Goal: Task Accomplishment & Management: Use online tool/utility

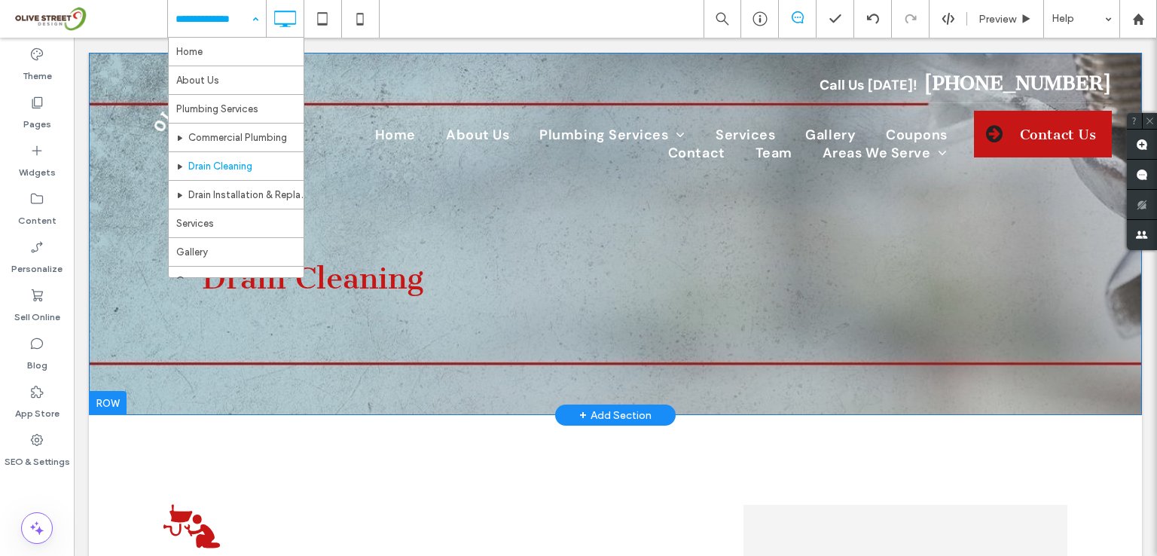
click at [103, 404] on div at bounding box center [108, 403] width 38 height 24
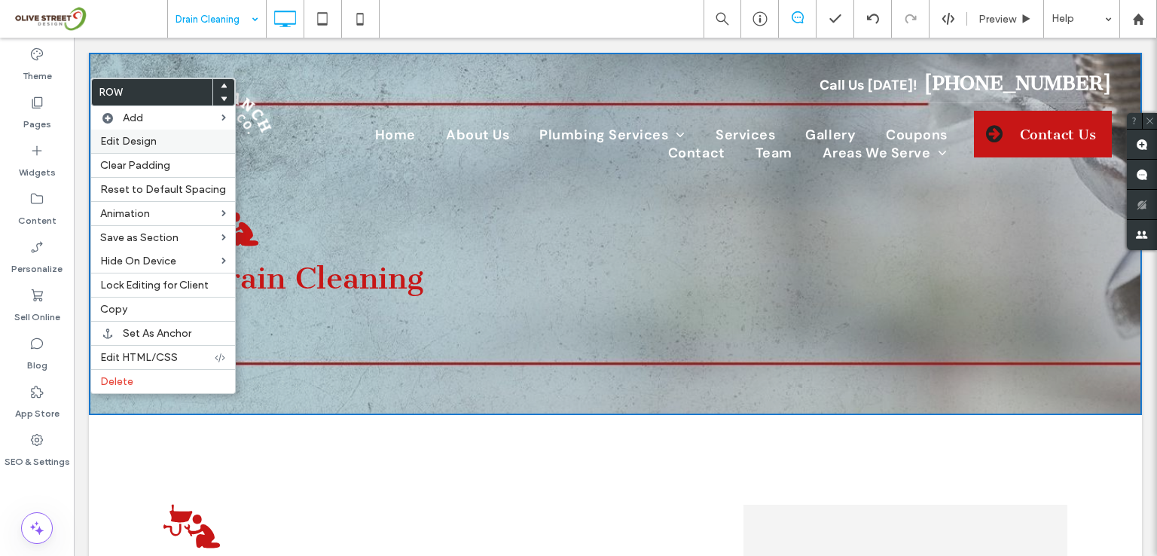
click at [127, 145] on span "Edit Design" at bounding box center [128, 141] width 57 height 13
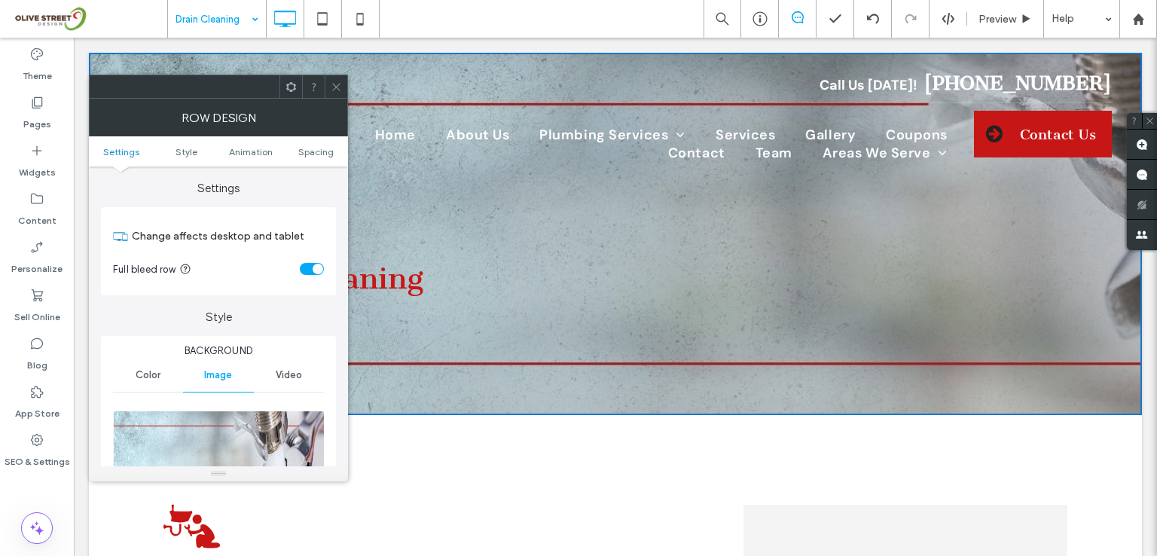
click at [307, 270] on div "toggle" at bounding box center [312, 269] width 24 height 12
click at [319, 148] on span "Spacing" at bounding box center [315, 151] width 35 height 11
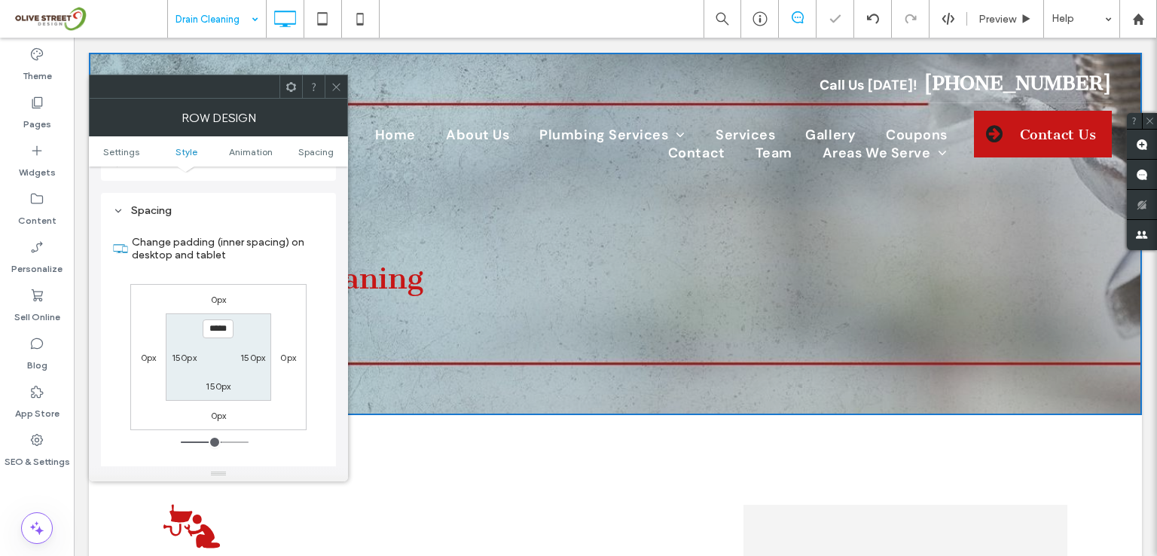
scroll to position [993, 0]
type input "***"
type input "**"
type input "*"
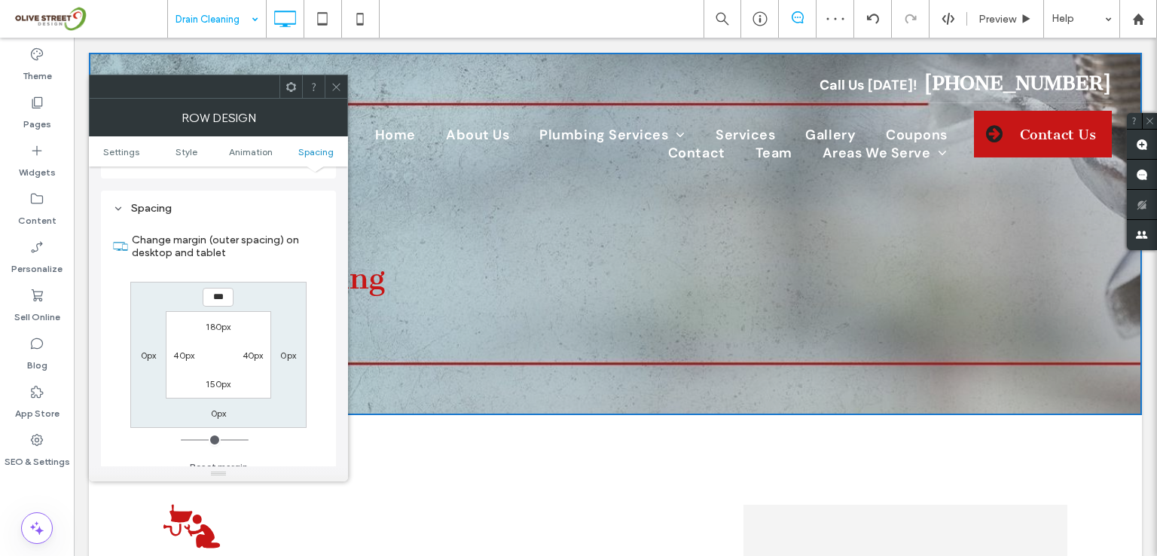
click at [342, 84] on div at bounding box center [336, 86] width 23 height 23
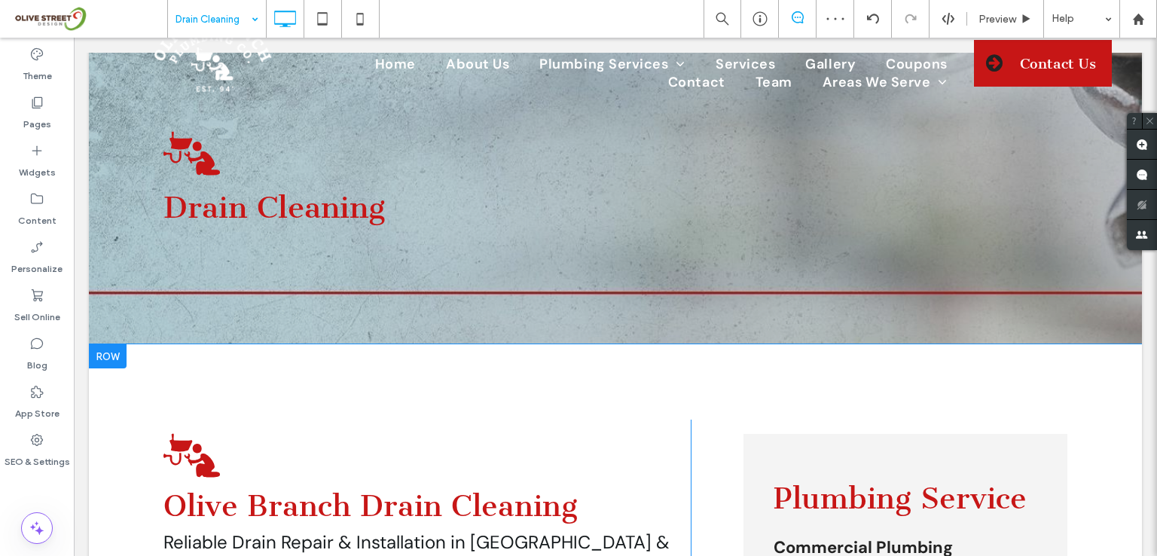
scroll to position [200, 0]
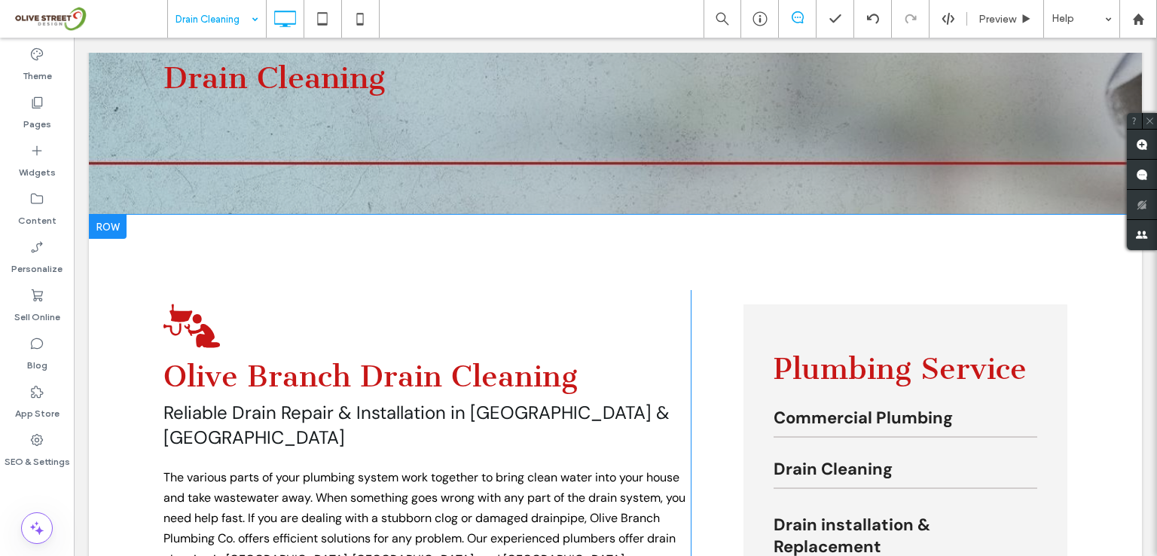
click at [115, 230] on div at bounding box center [108, 227] width 38 height 24
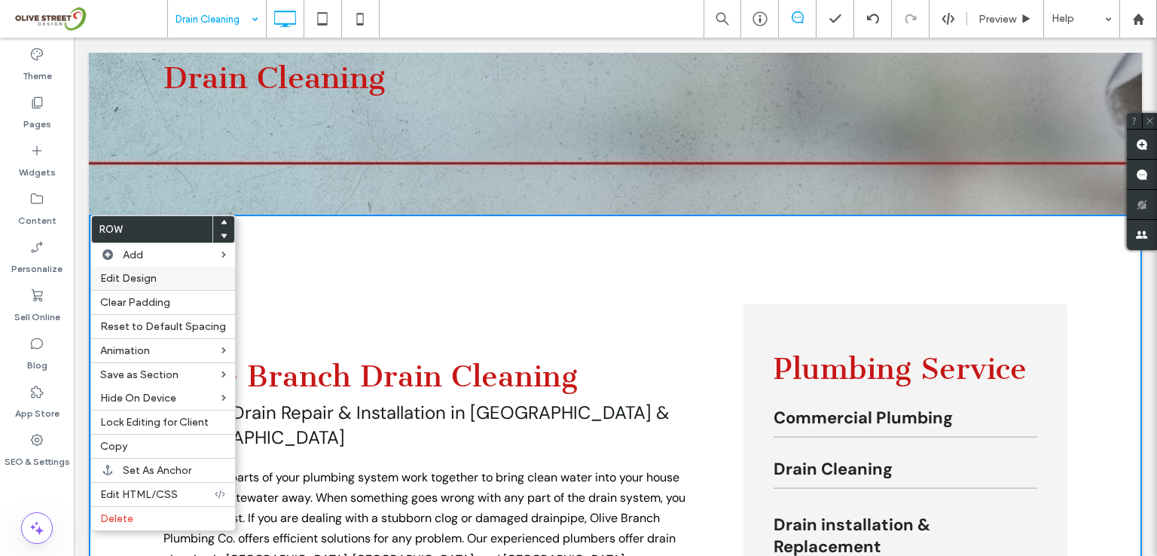
click at [133, 282] on span "Edit Design" at bounding box center [128, 278] width 57 height 13
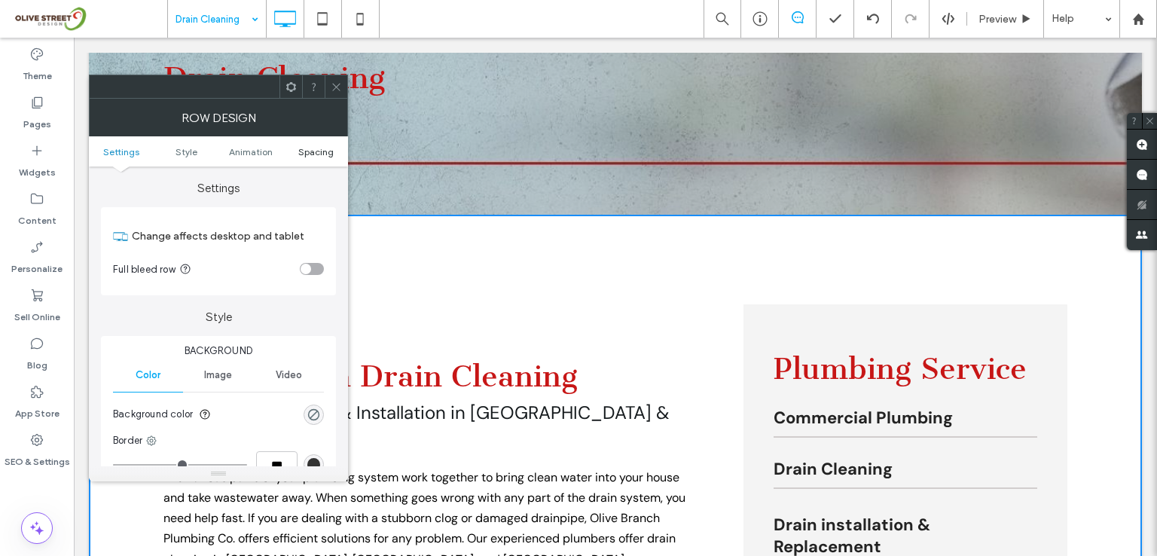
click at [322, 149] on span "Spacing" at bounding box center [315, 151] width 35 height 11
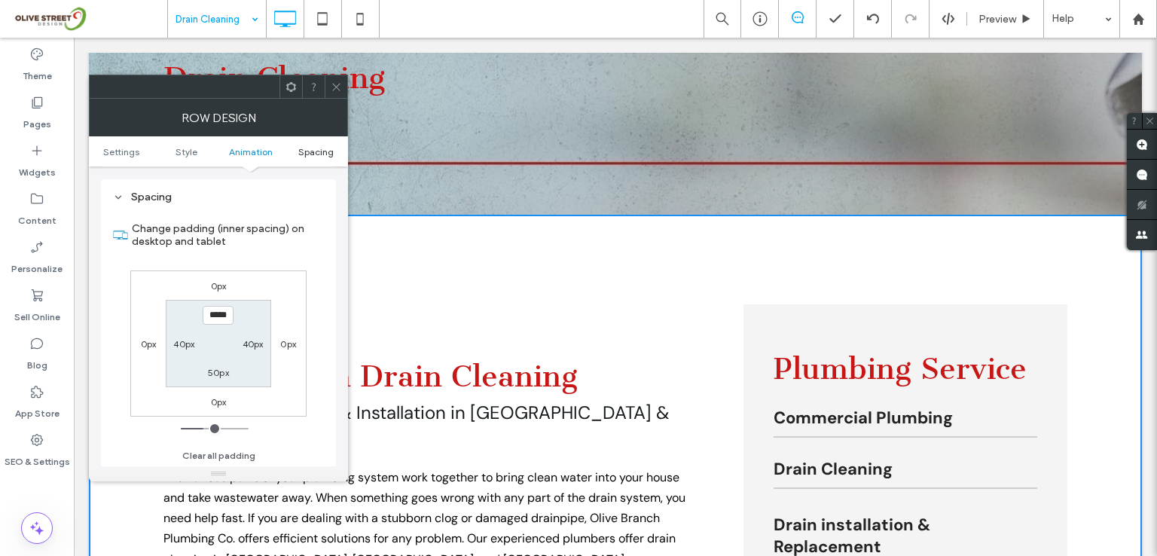
scroll to position [425, 0]
click at [341, 89] on icon at bounding box center [336, 86] width 11 height 11
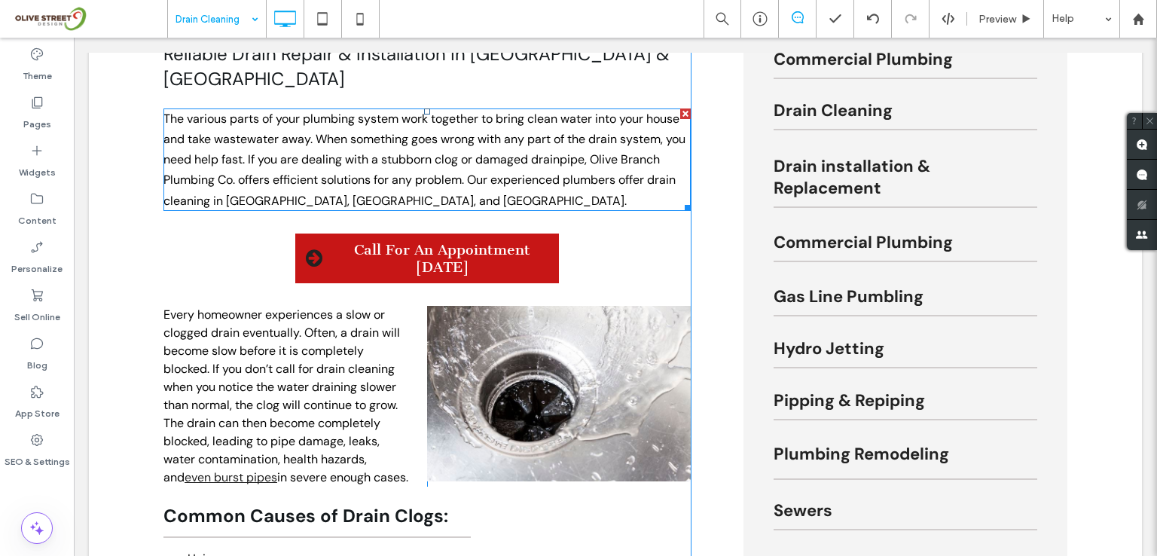
scroll to position [603, 0]
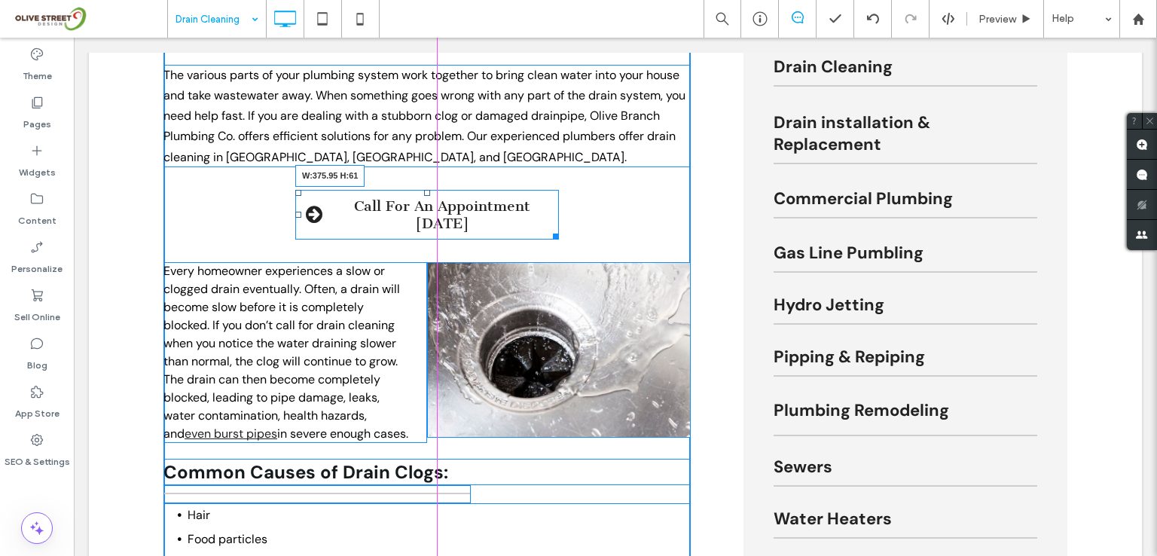
drag, startPoint x: 550, startPoint y: 233, endPoint x: 561, endPoint y: 232, distance: 10.6
click at [559, 232] on div at bounding box center [553, 233] width 11 height 11
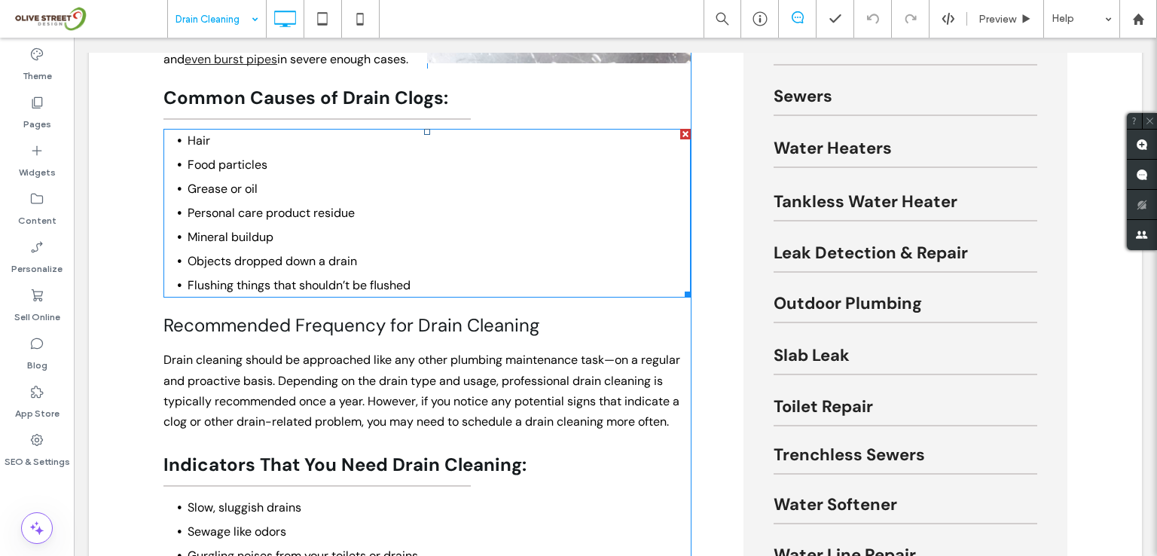
scroll to position [904, 0]
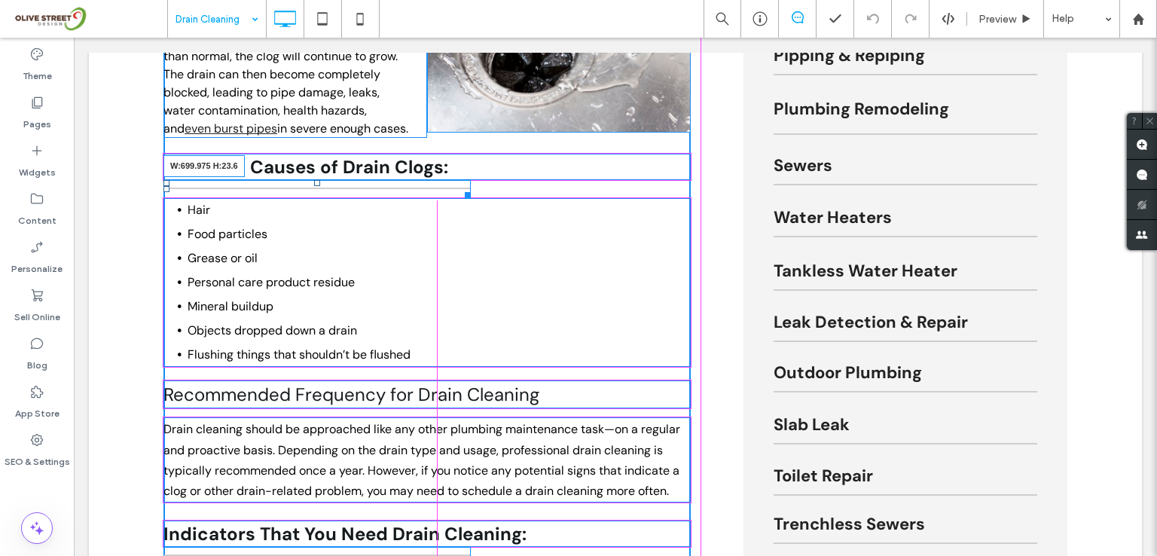
drag, startPoint x: 461, startPoint y: 212, endPoint x: 695, endPoint y: 201, distance: 233.8
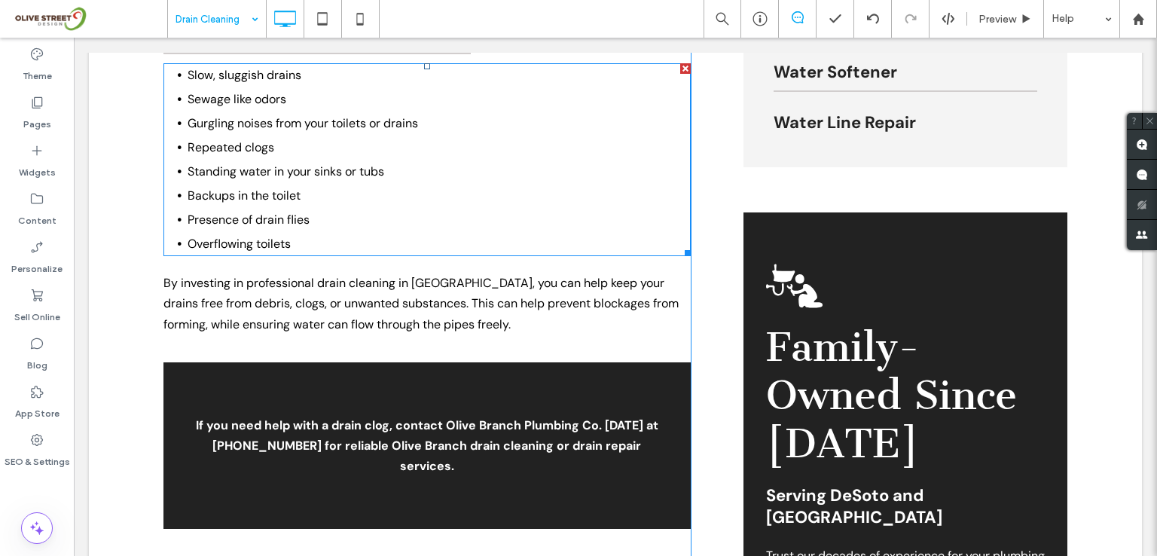
scroll to position [1306, 0]
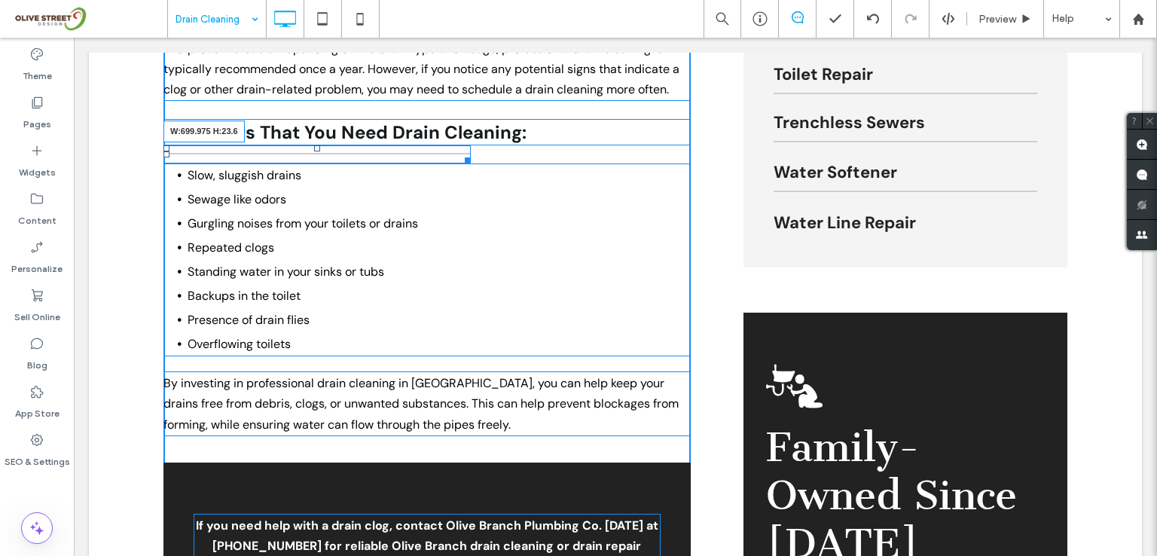
drag, startPoint x: 461, startPoint y: 180, endPoint x: 706, endPoint y: 164, distance: 245.4
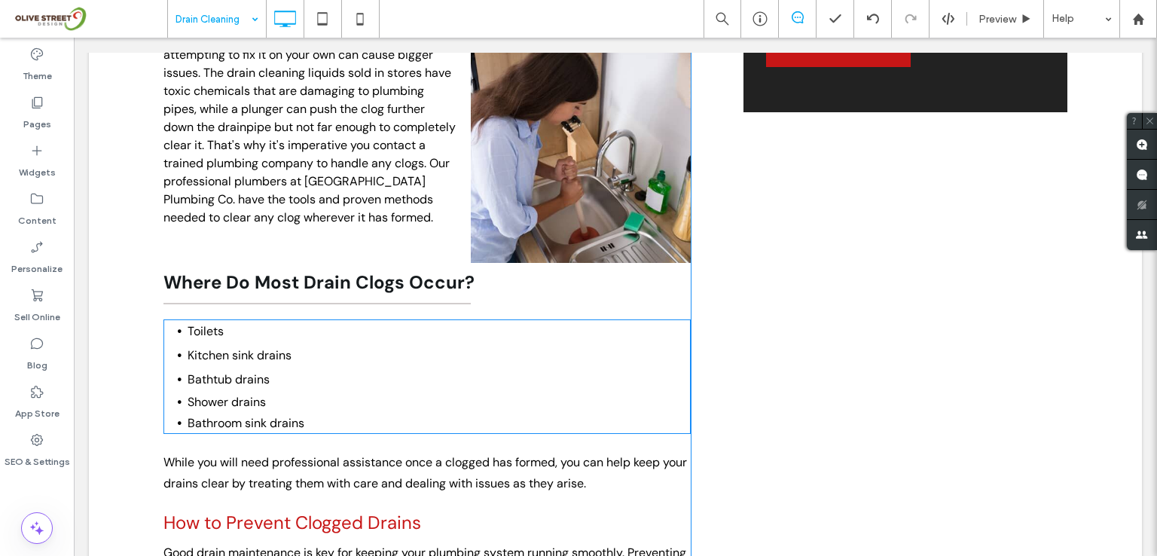
scroll to position [2009, 0]
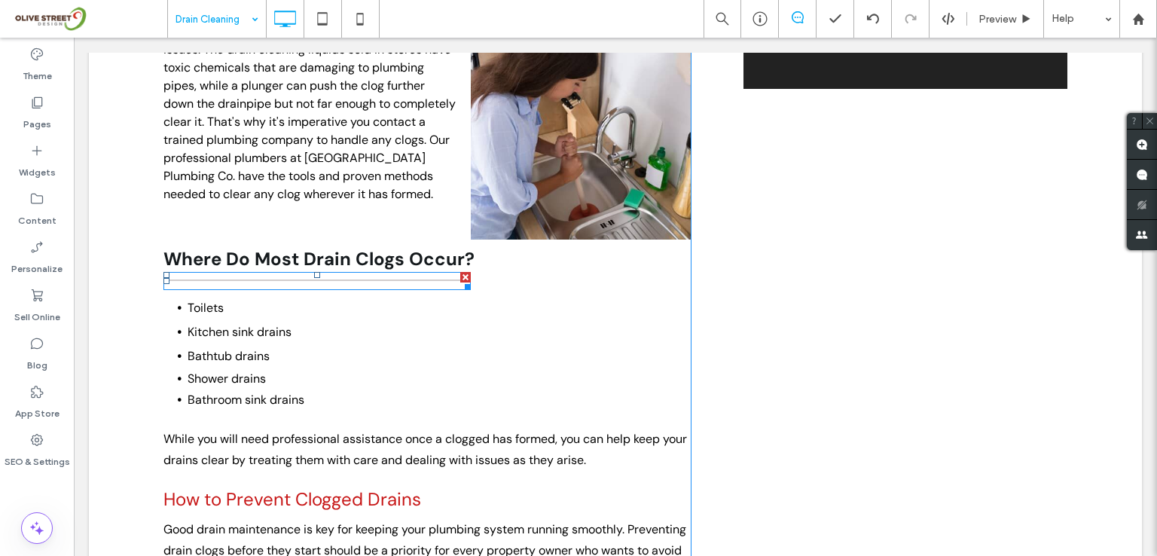
click at [461, 290] on div at bounding box center [465, 284] width 11 height 11
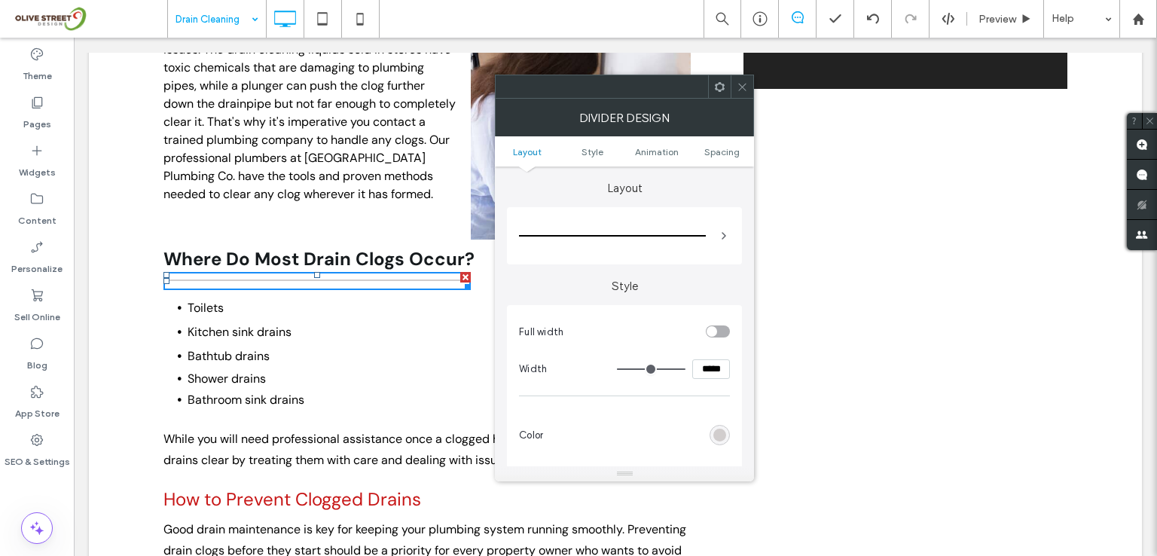
click at [750, 83] on div at bounding box center [742, 86] width 23 height 23
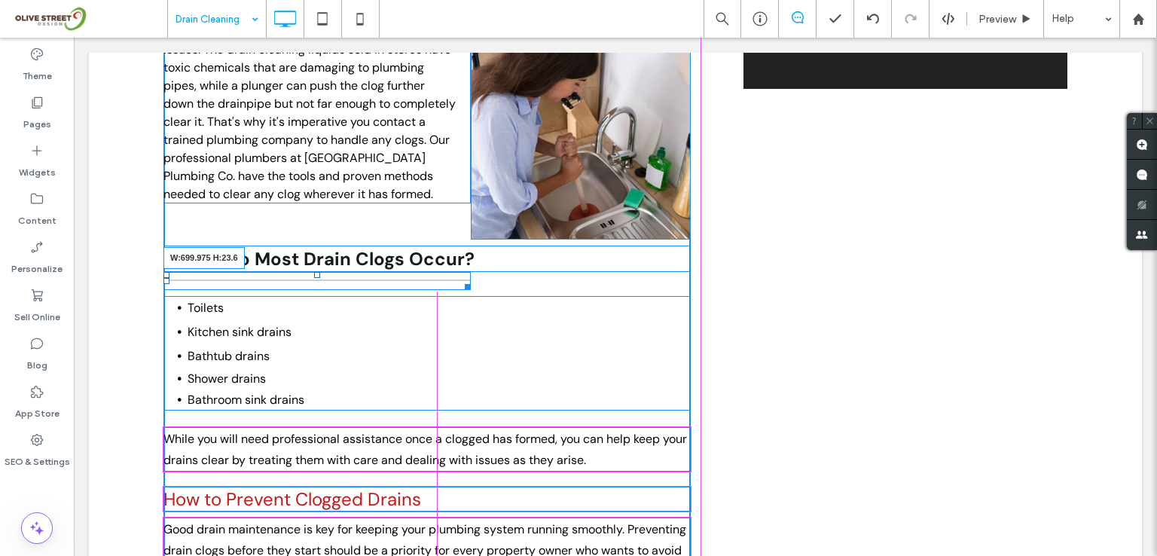
drag, startPoint x: 461, startPoint y: 302, endPoint x: 699, endPoint y: 293, distance: 238.2
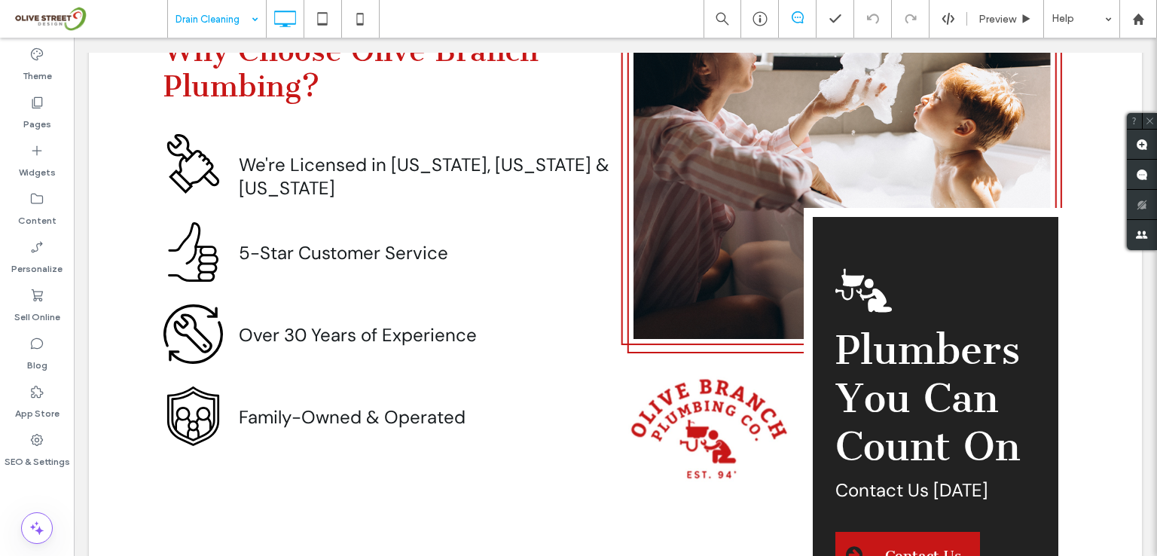
scroll to position [4621, 0]
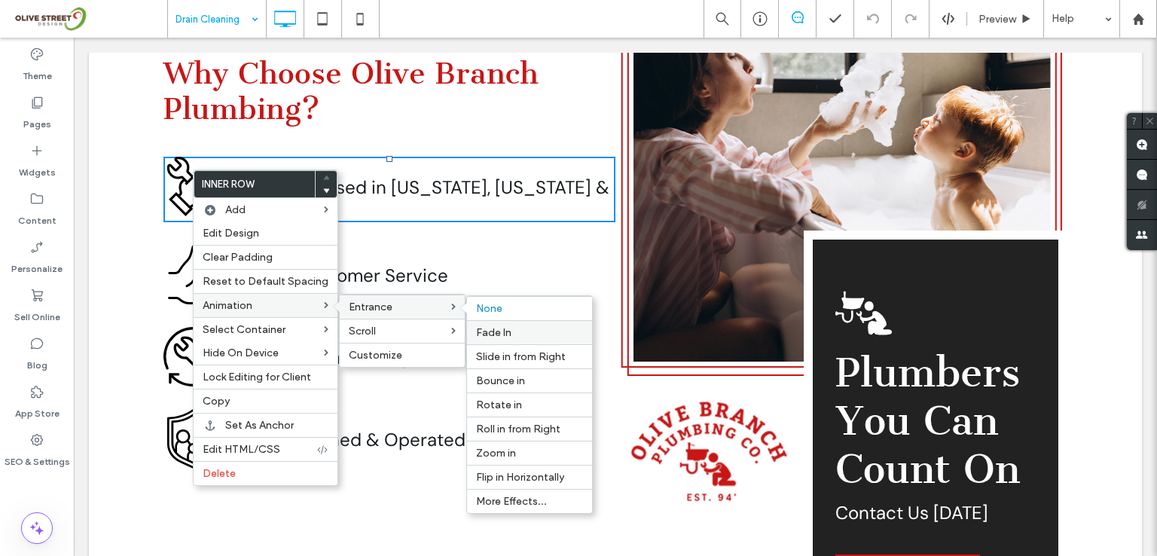
click at [501, 332] on span "Fade In" at bounding box center [493, 332] width 35 height 13
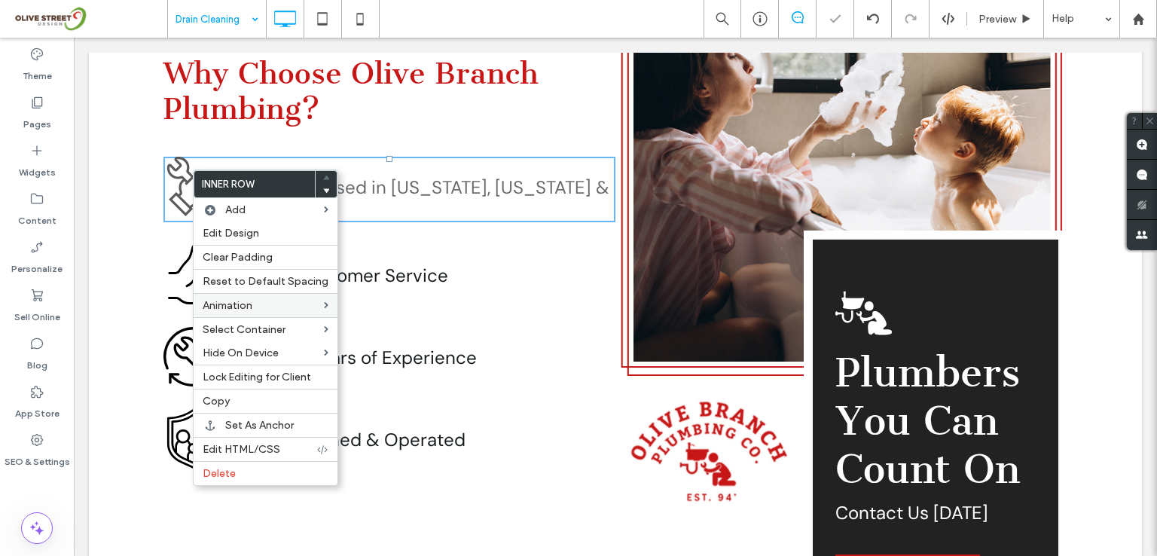
click at [108, 254] on div "PLUMBERS YOU CAN COUNT ON Why Choose Olive Branch Plumbing? Click To Paste We'r…" at bounding box center [615, 318] width 1053 height 812
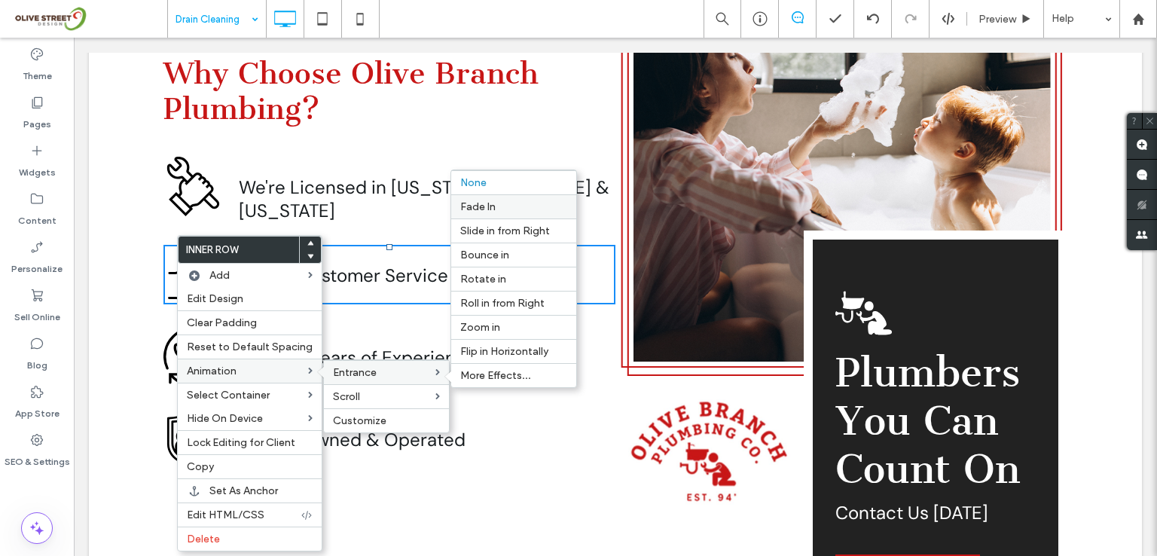
click at [480, 207] on span "Fade In" at bounding box center [477, 206] width 35 height 13
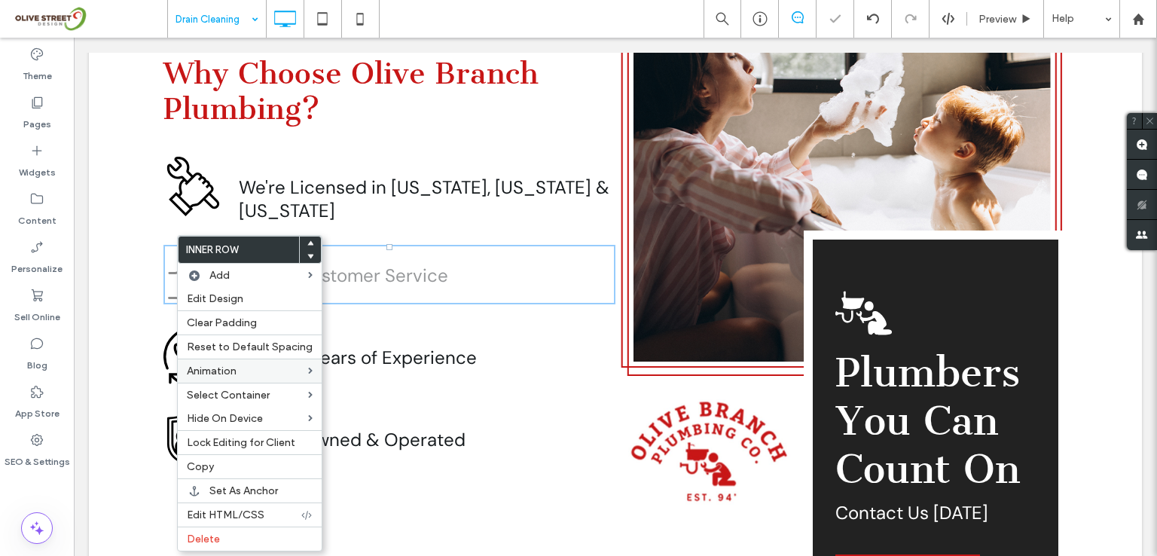
click at [116, 310] on div "PLUMBERS YOU CAN COUNT ON Why Choose Olive Branch Plumbing? Click To Paste We'r…" at bounding box center [615, 318] width 1053 height 812
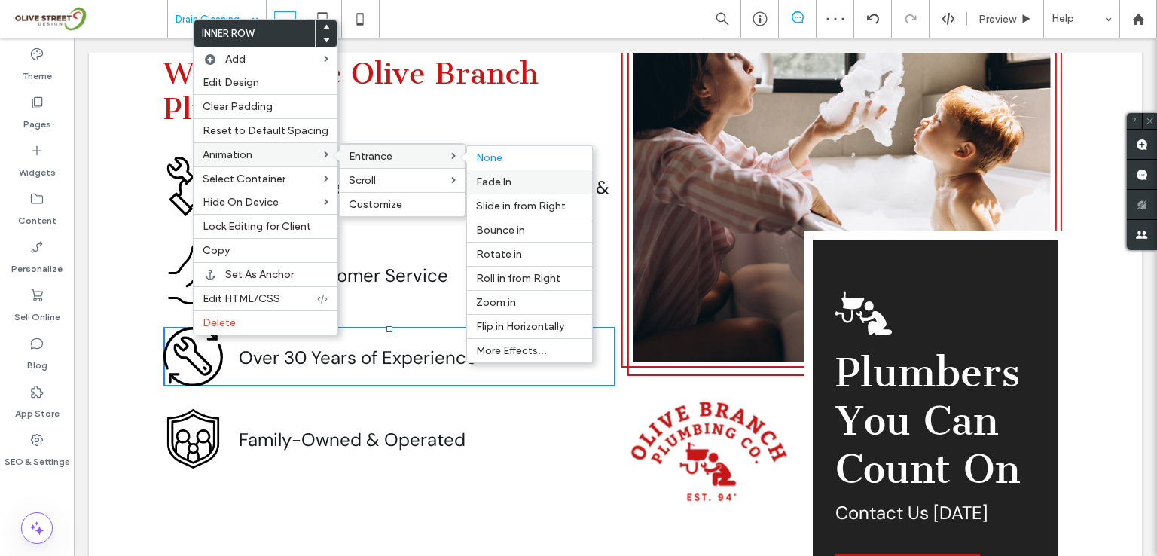
click at [493, 187] on div "Fade In" at bounding box center [529, 182] width 125 height 24
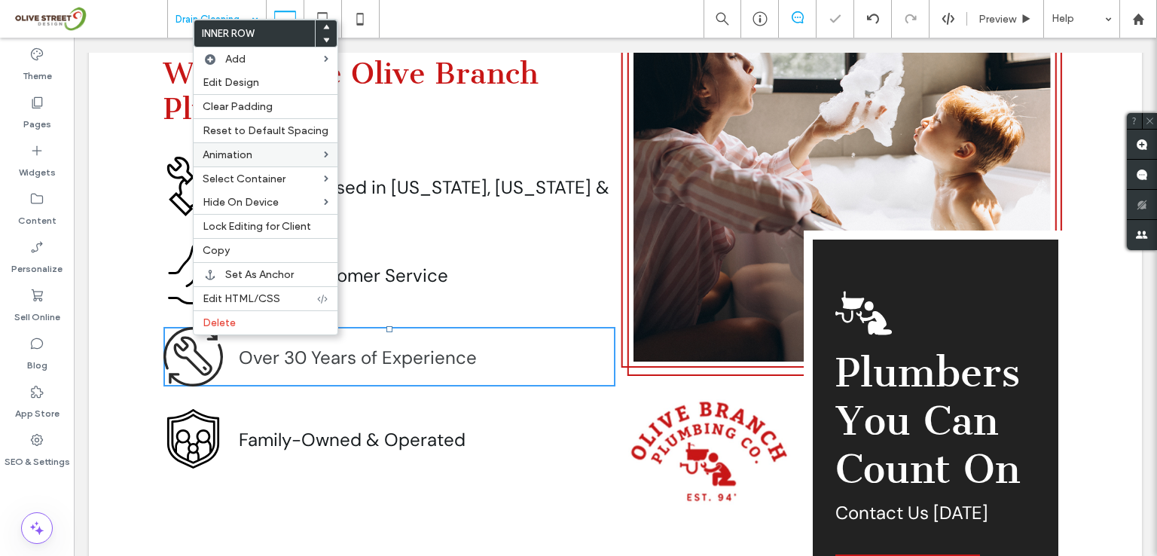
click at [186, 419] on icon at bounding box center [193, 439] width 60 height 60
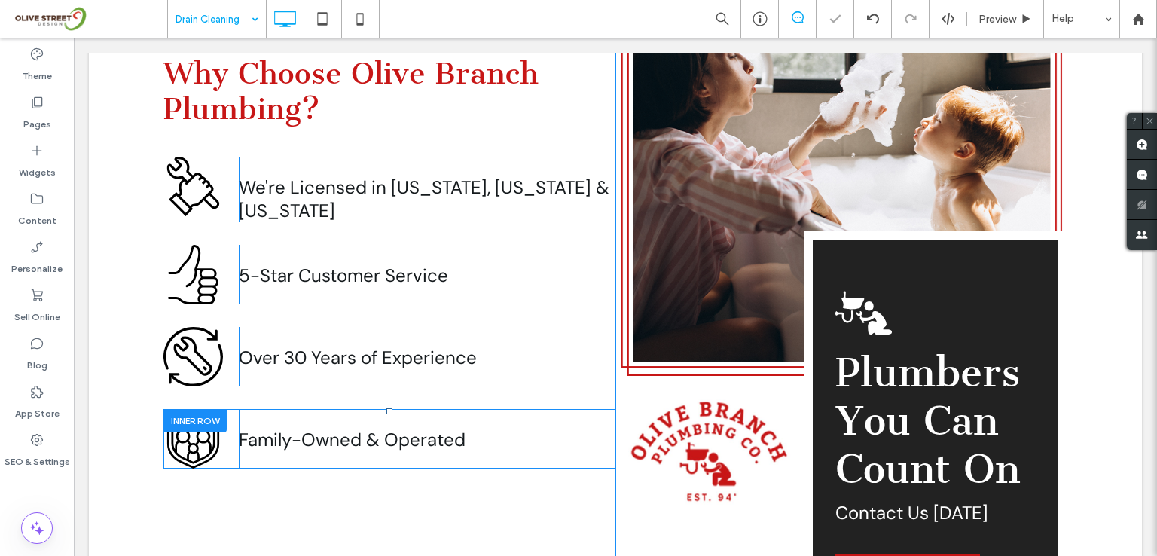
click at [186, 414] on div at bounding box center [194, 420] width 63 height 23
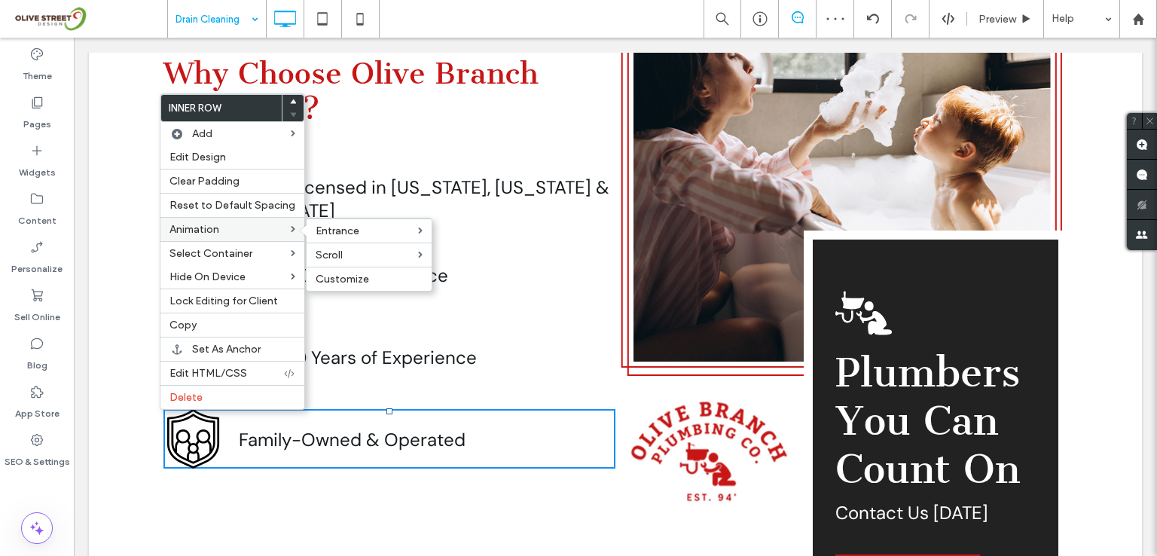
click at [219, 227] on label "Animation" at bounding box center [230, 229] width 121 height 13
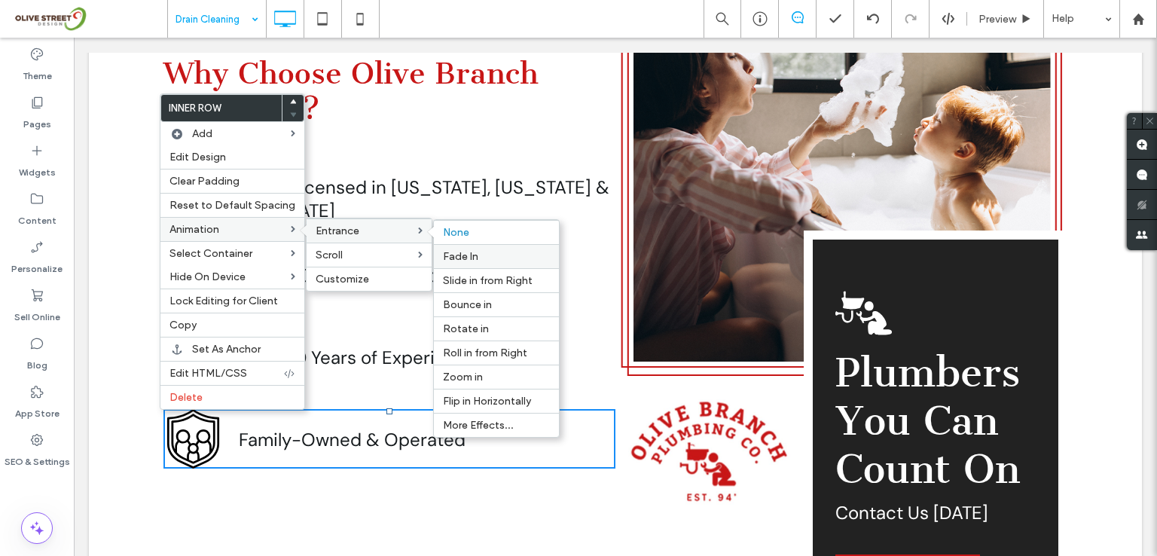
click at [467, 250] on span "Fade In" at bounding box center [460, 256] width 35 height 13
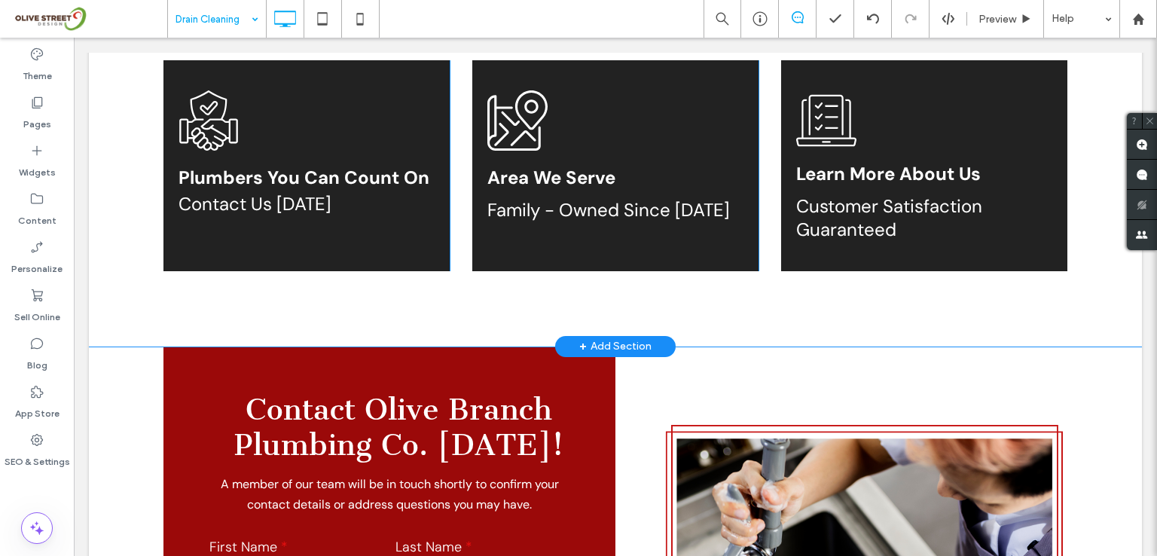
scroll to position [6027, 0]
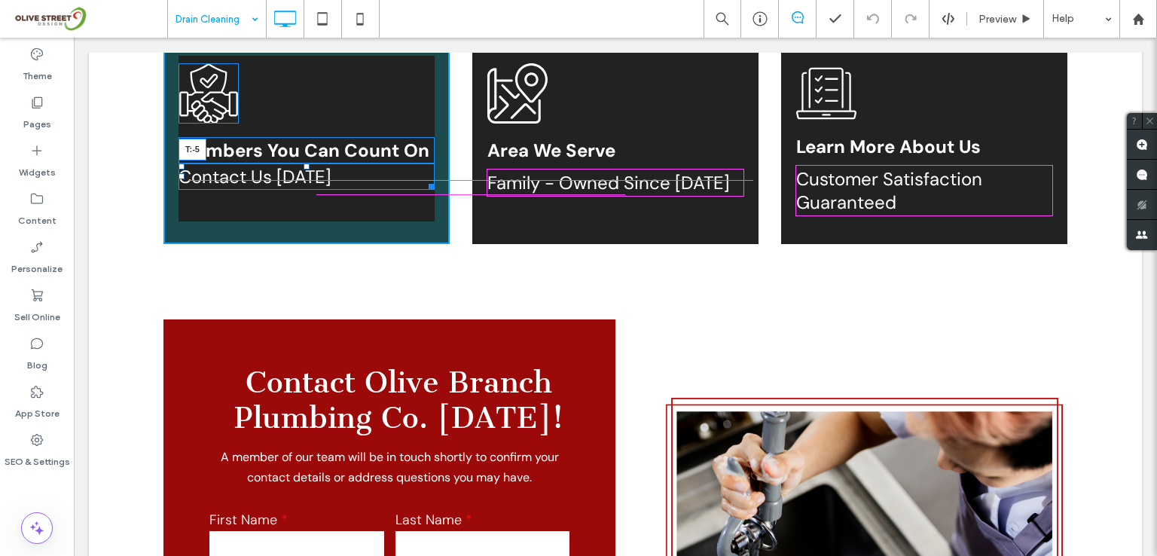
click at [304, 167] on div at bounding box center [307, 166] width 6 height 6
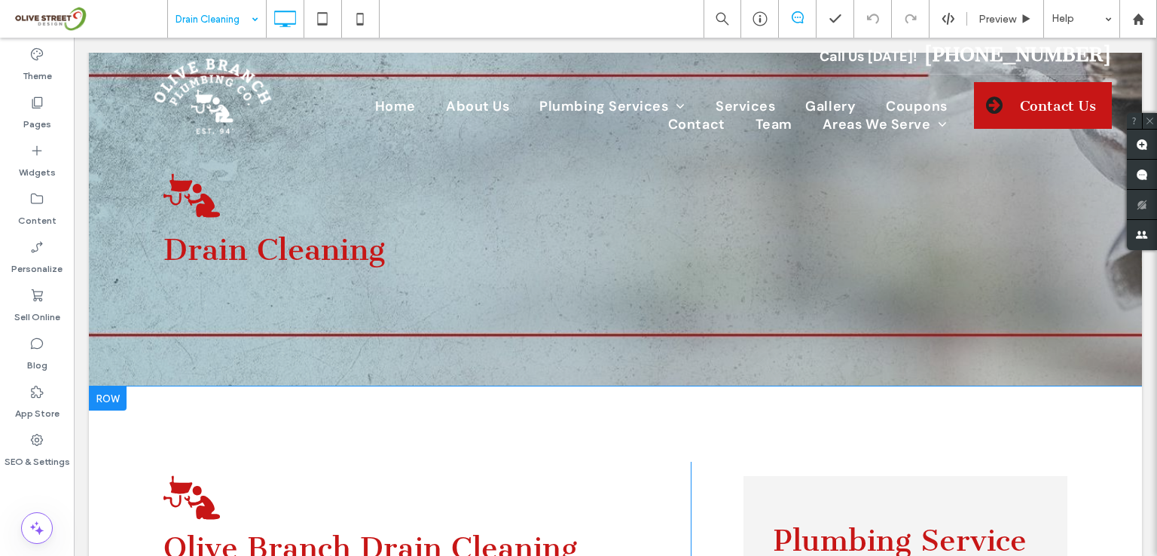
scroll to position [0, 0]
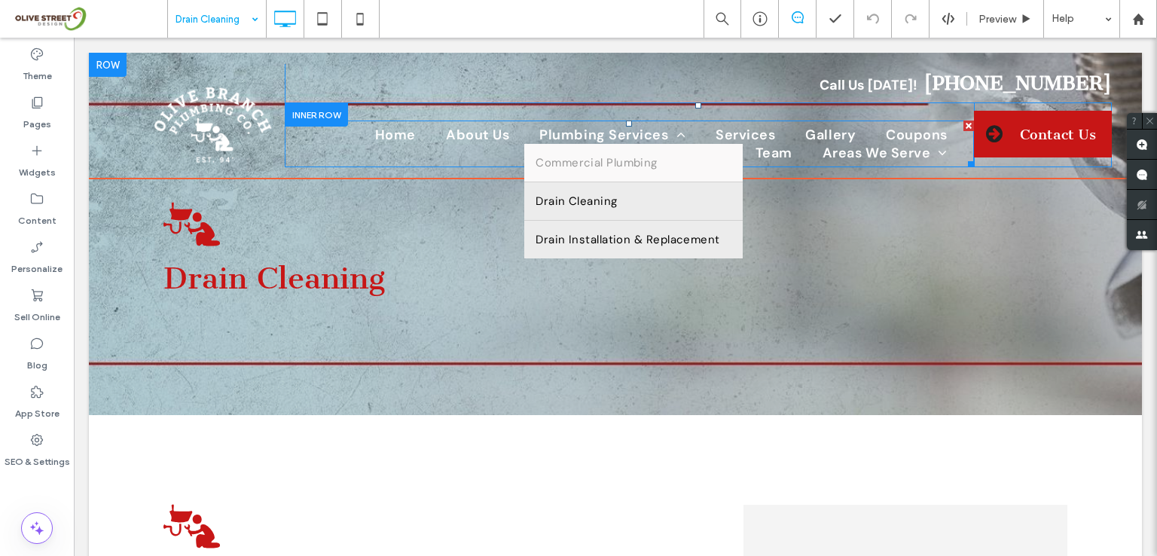
click at [571, 239] on span "Drain Installation & Replacement" at bounding box center [628, 239] width 184 height 15
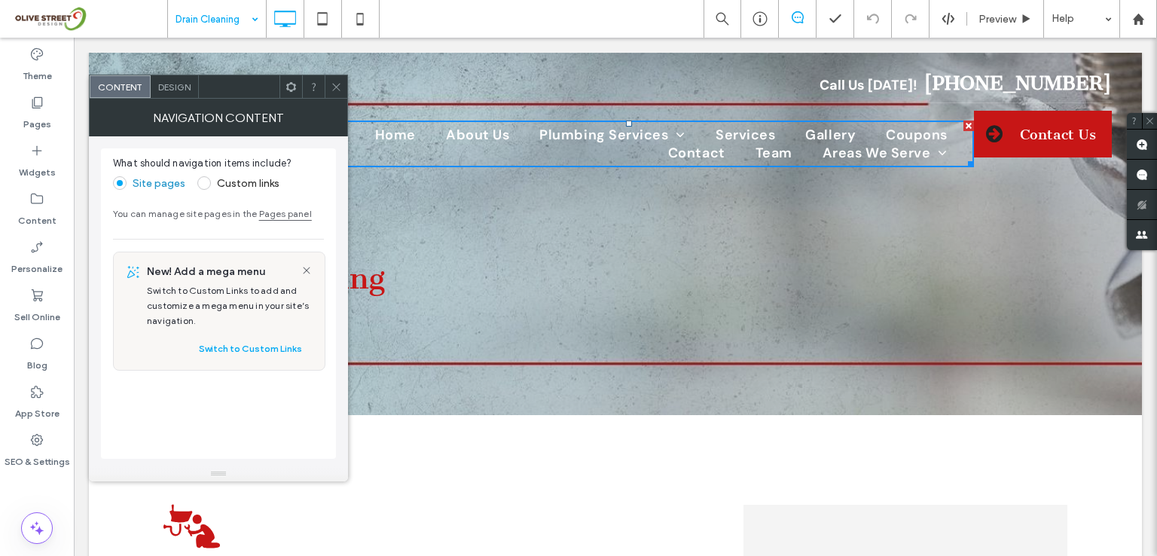
click at [334, 89] on use at bounding box center [336, 87] width 8 height 8
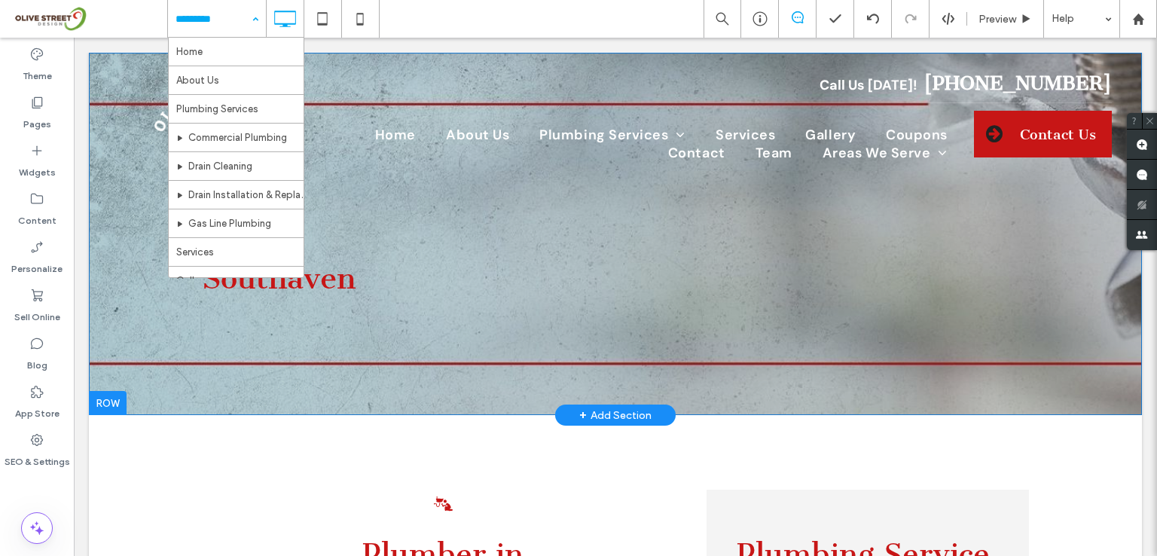
click at [133, 345] on div "Southaven Click To Paste Row + Add Section" at bounding box center [615, 234] width 1053 height 362
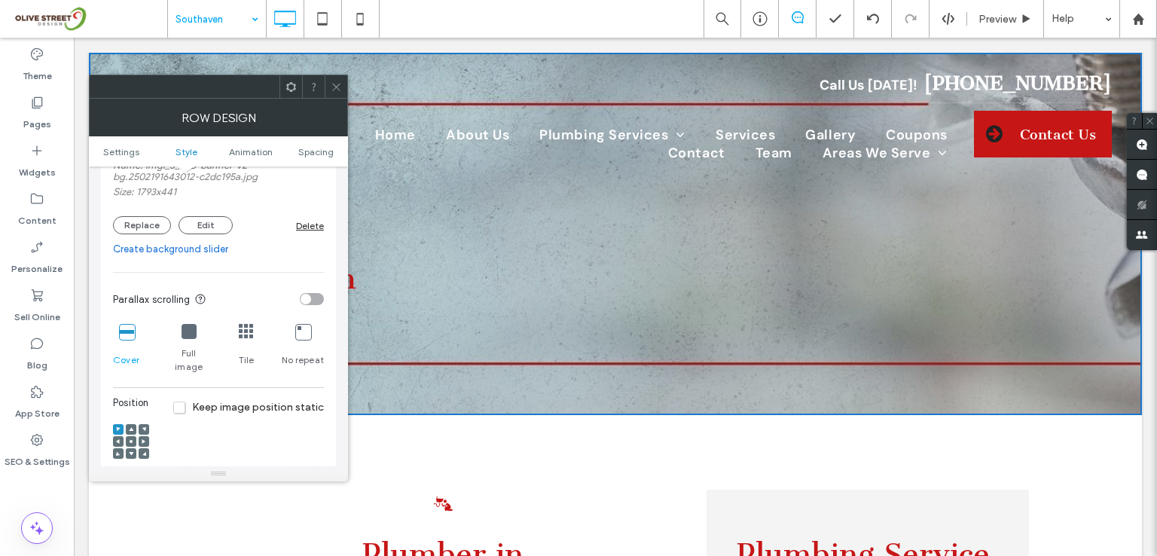
scroll to position [402, 0]
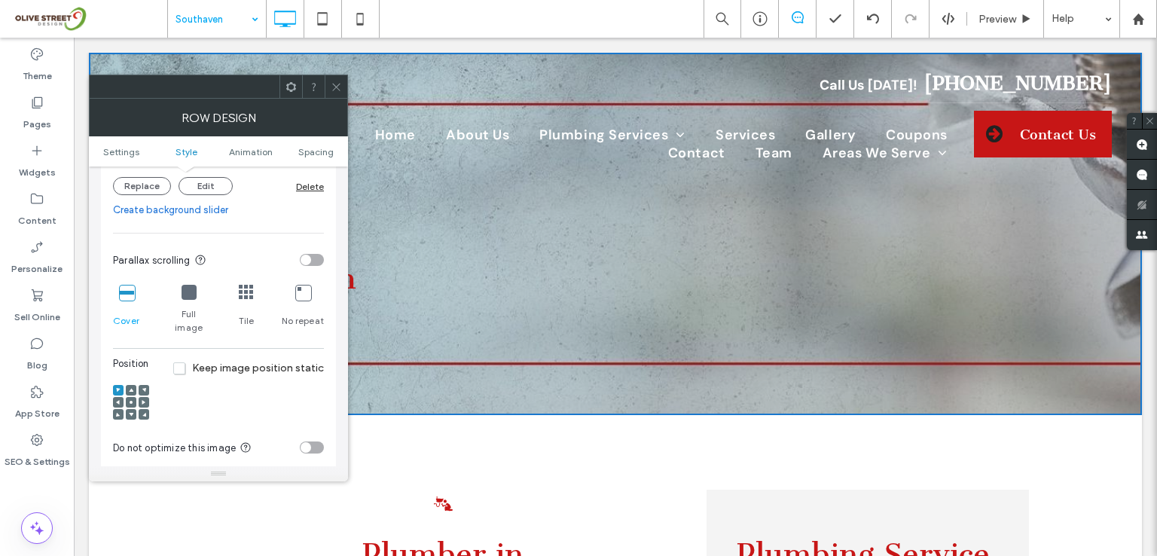
click at [130, 401] on use at bounding box center [131, 402] width 3 height 3
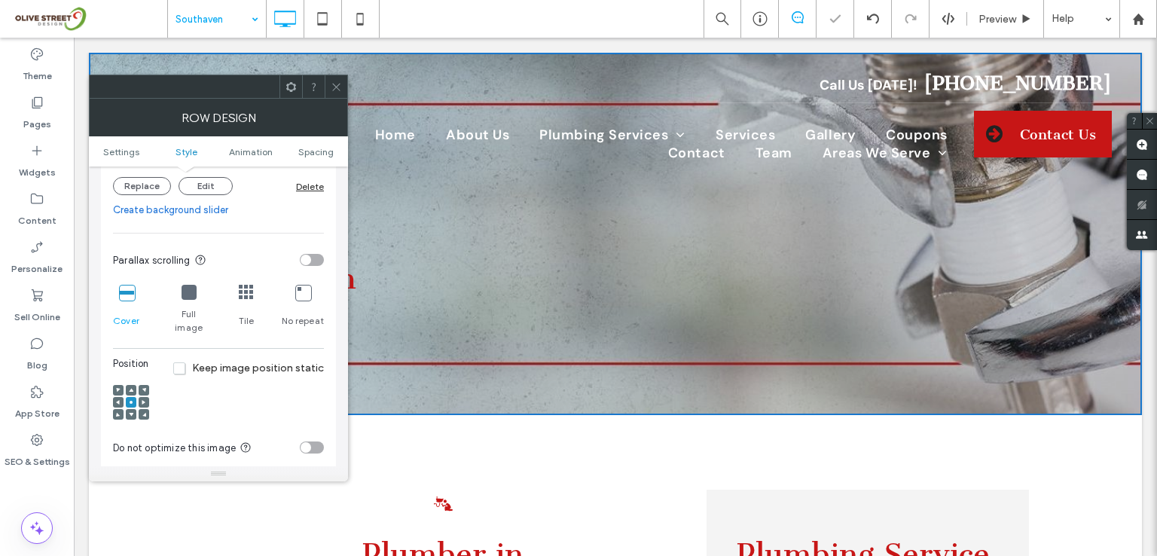
drag, startPoint x: 335, startPoint y: 89, endPoint x: 344, endPoint y: 107, distance: 20.2
click at [335, 90] on icon at bounding box center [336, 86] width 11 height 11
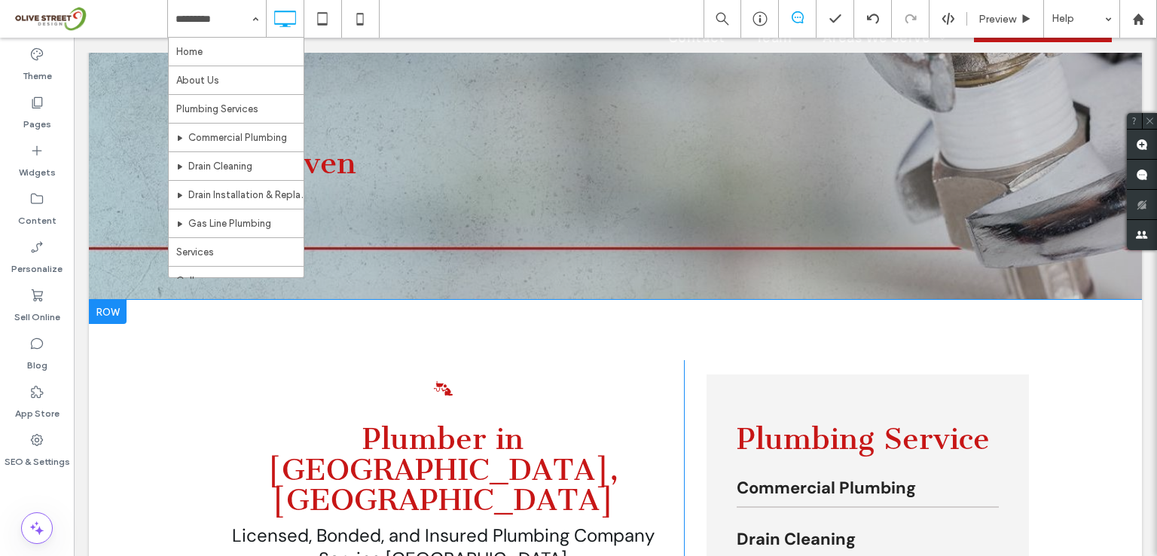
scroll to position [100, 0]
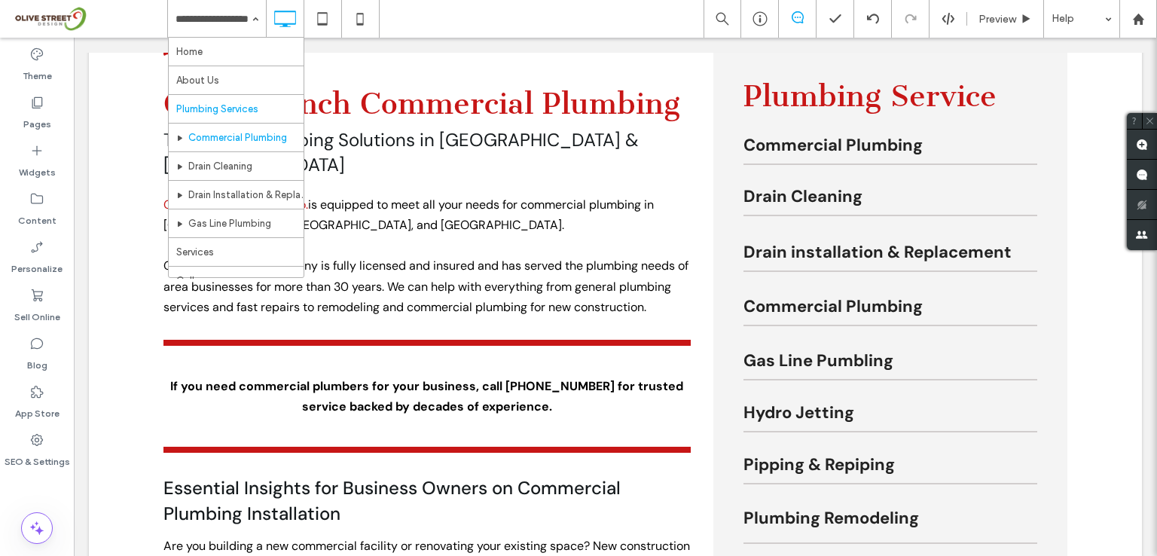
scroll to position [402, 0]
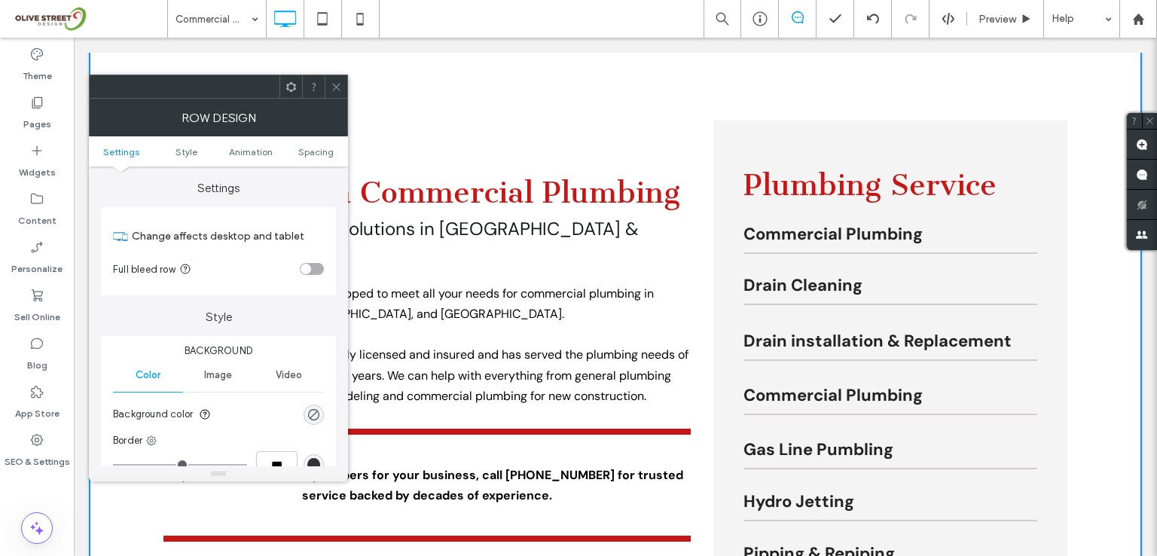
scroll to position [100, 0]
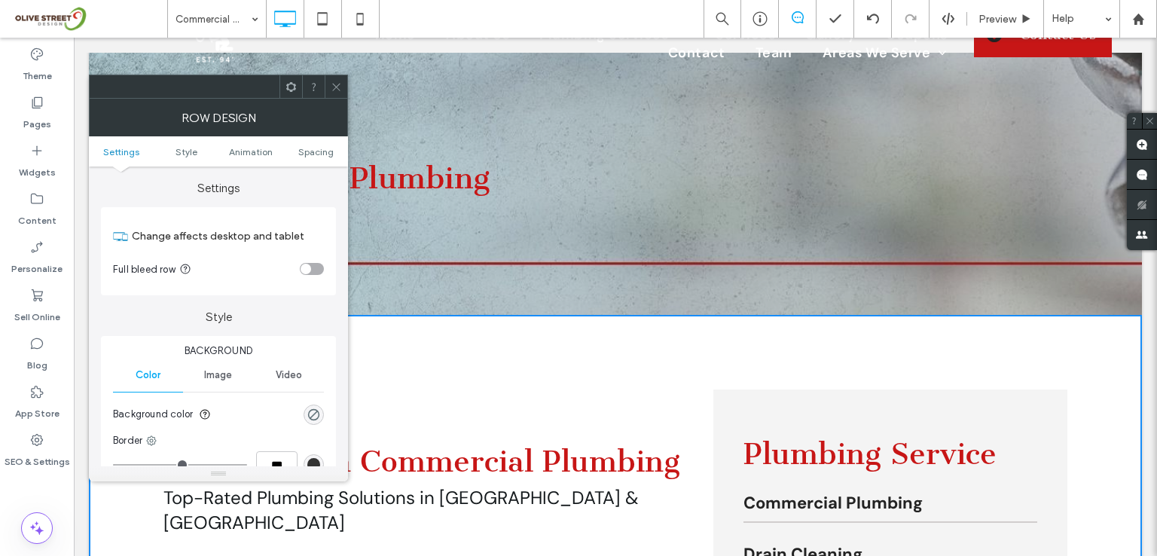
click at [334, 91] on icon at bounding box center [336, 86] width 11 height 11
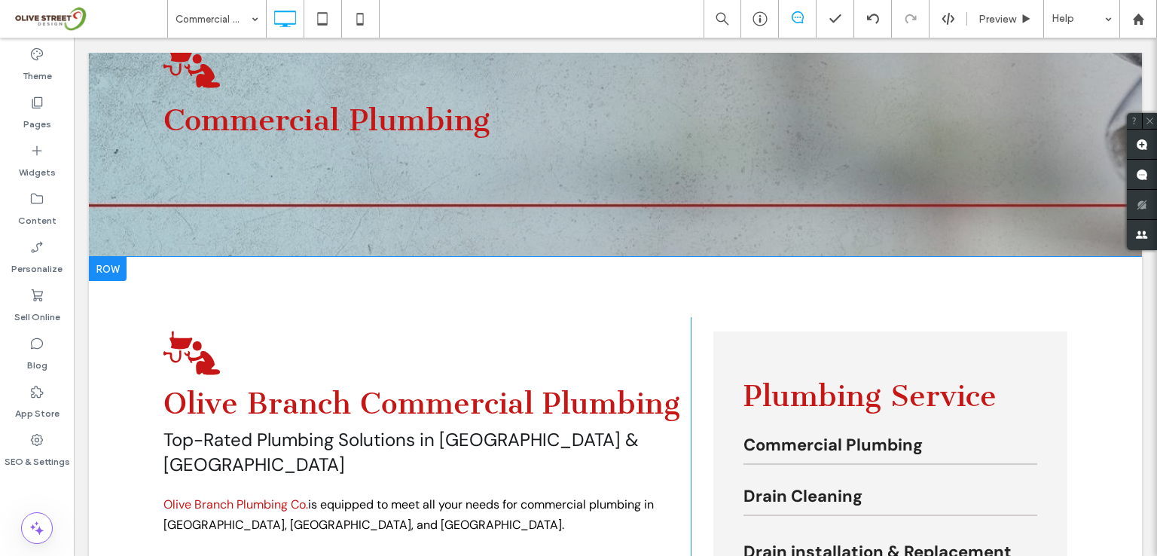
scroll to position [200, 0]
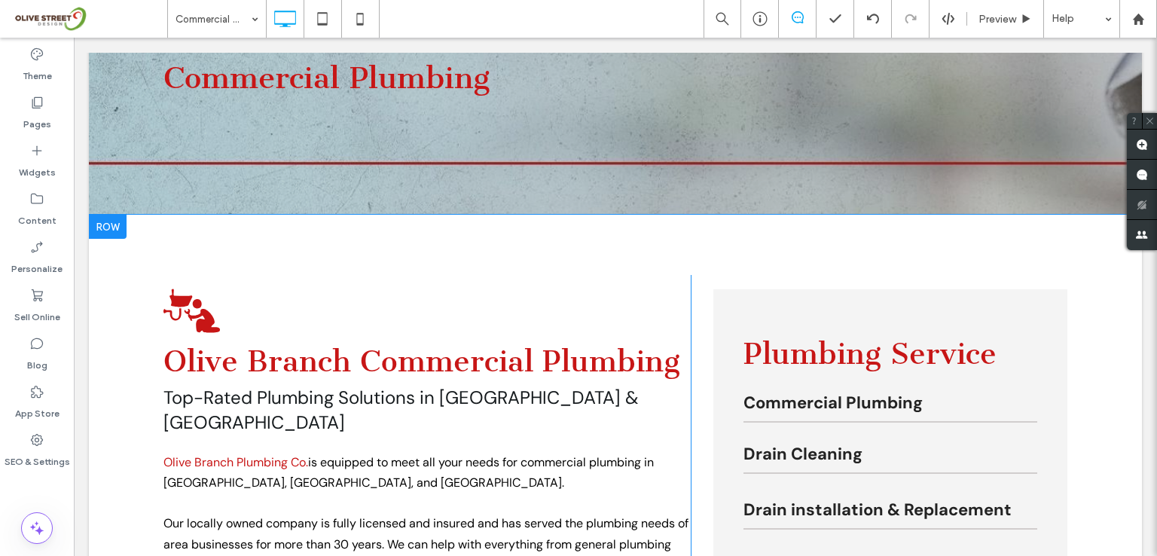
click at [111, 231] on div at bounding box center [108, 227] width 38 height 24
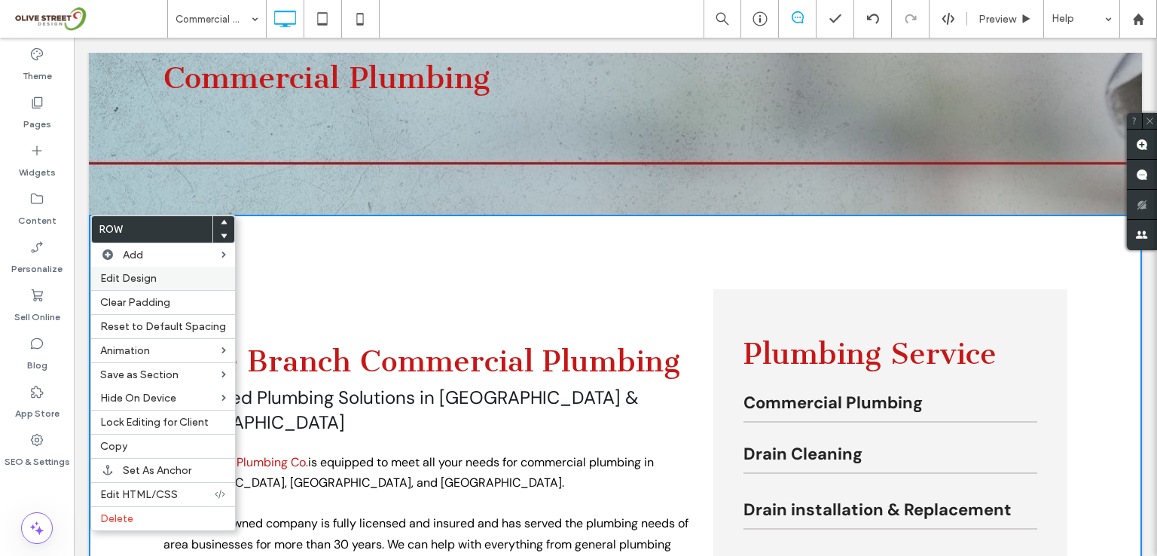
click at [130, 284] on span "Edit Design" at bounding box center [128, 278] width 57 height 13
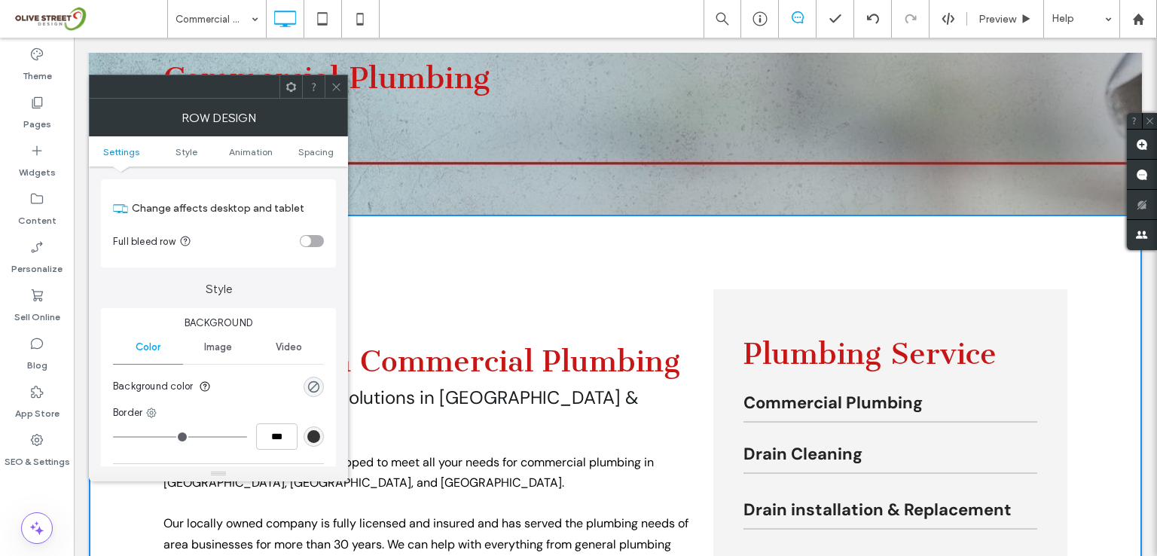
scroll to position [0, 0]
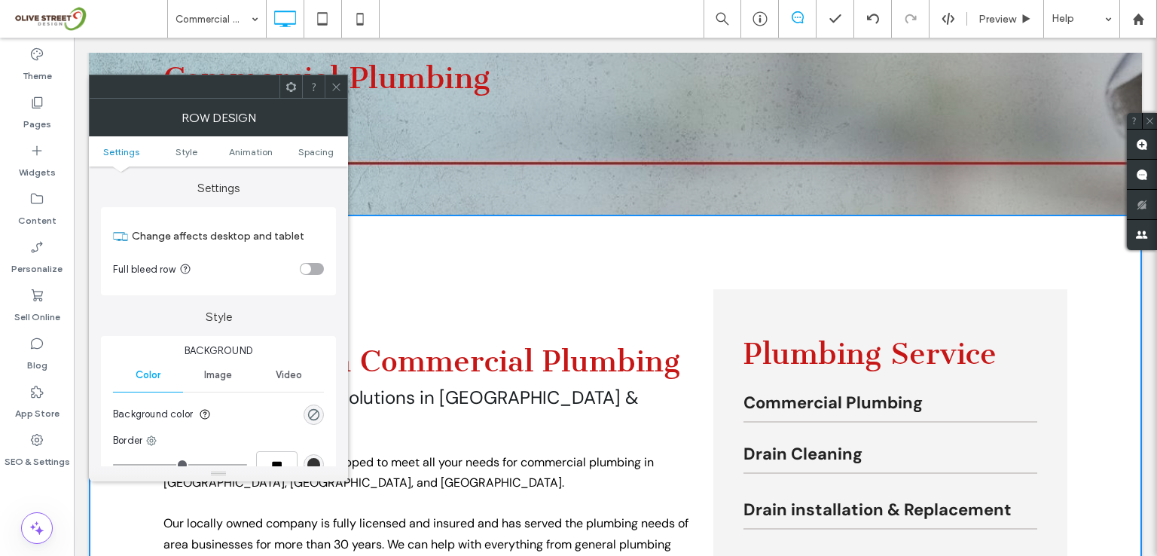
click at [341, 86] on icon at bounding box center [336, 86] width 11 height 11
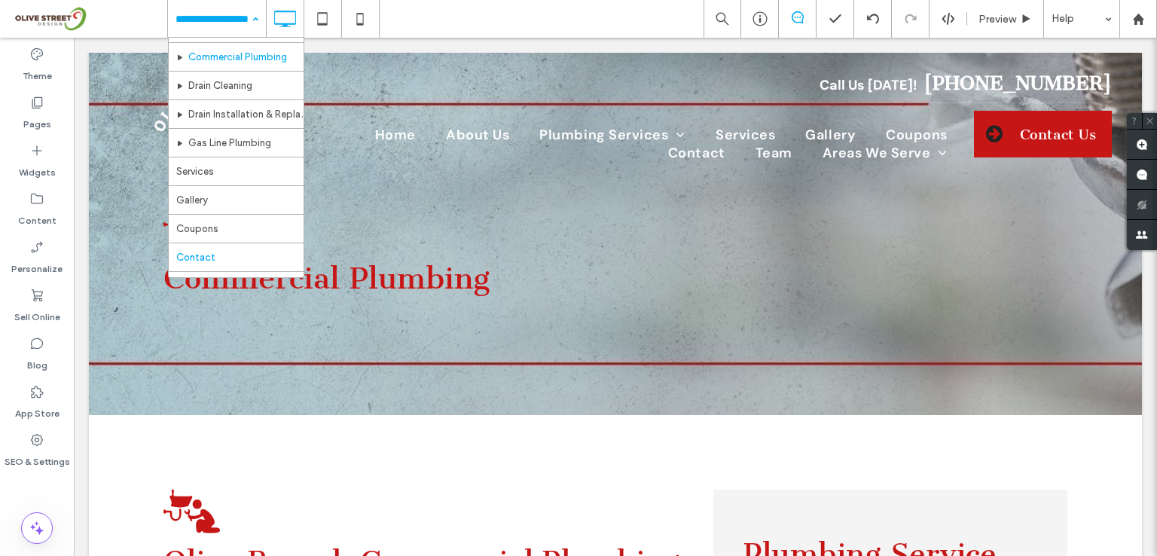
scroll to position [139, 0]
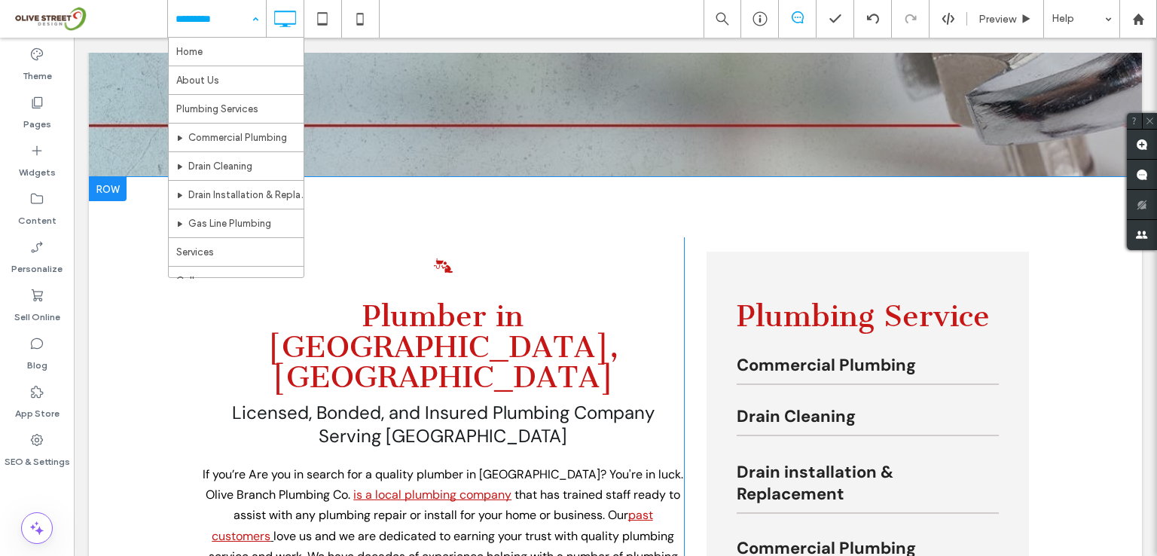
scroll to position [200, 0]
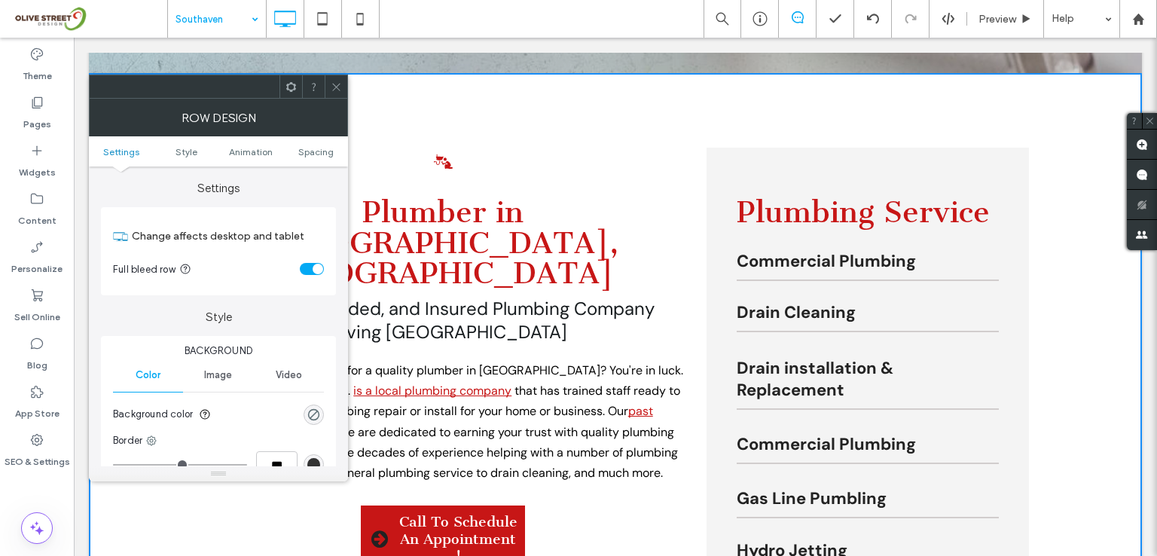
scroll to position [402, 0]
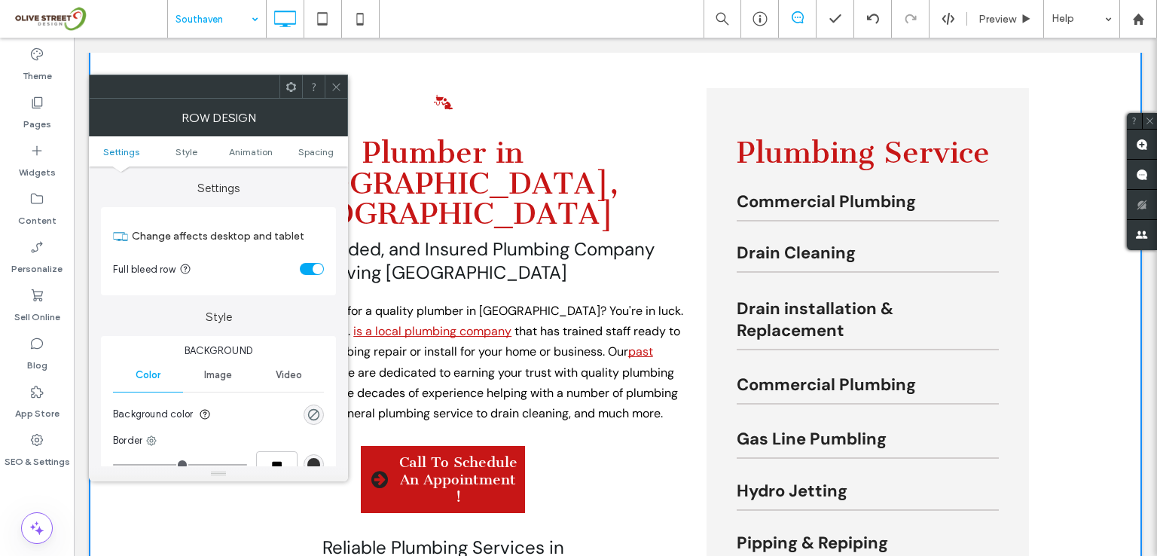
click at [312, 158] on ul "Settings Style Animation Spacing" at bounding box center [218, 151] width 259 height 30
click at [302, 269] on div "toggle" at bounding box center [312, 269] width 24 height 12
click at [319, 151] on span "Spacing" at bounding box center [315, 151] width 35 height 11
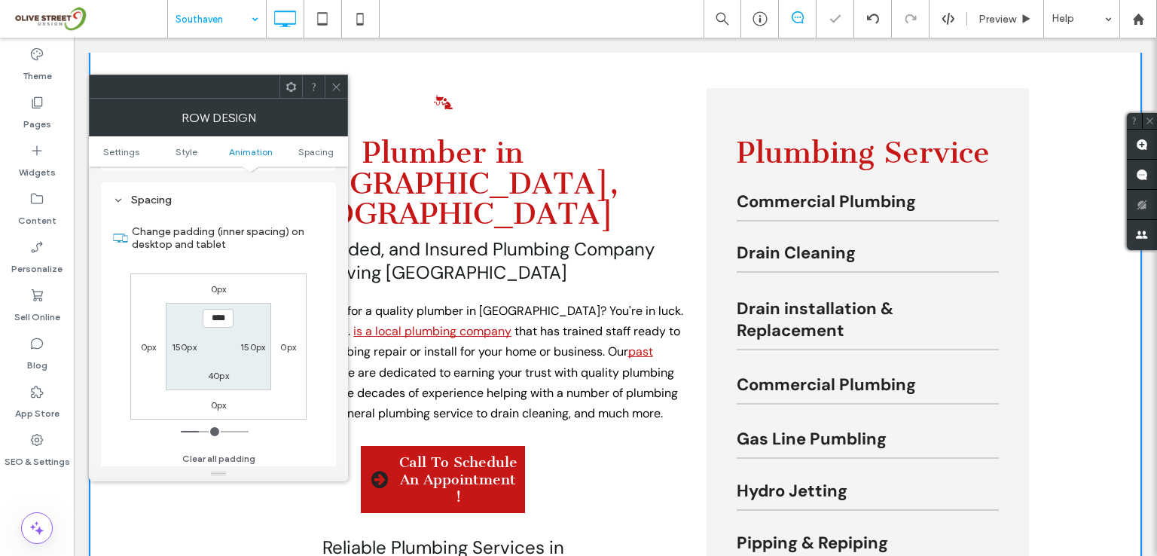
scroll to position [425, 0]
click at [183, 344] on label "150px" at bounding box center [184, 343] width 25 height 11
type input "***"
type input "**"
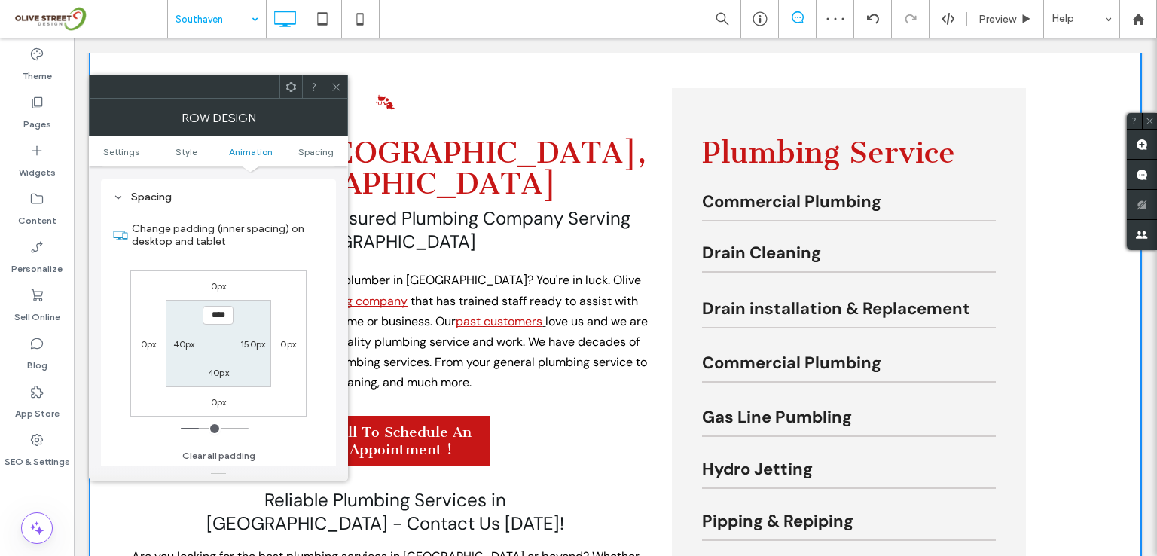
type input "***"
type input "**"
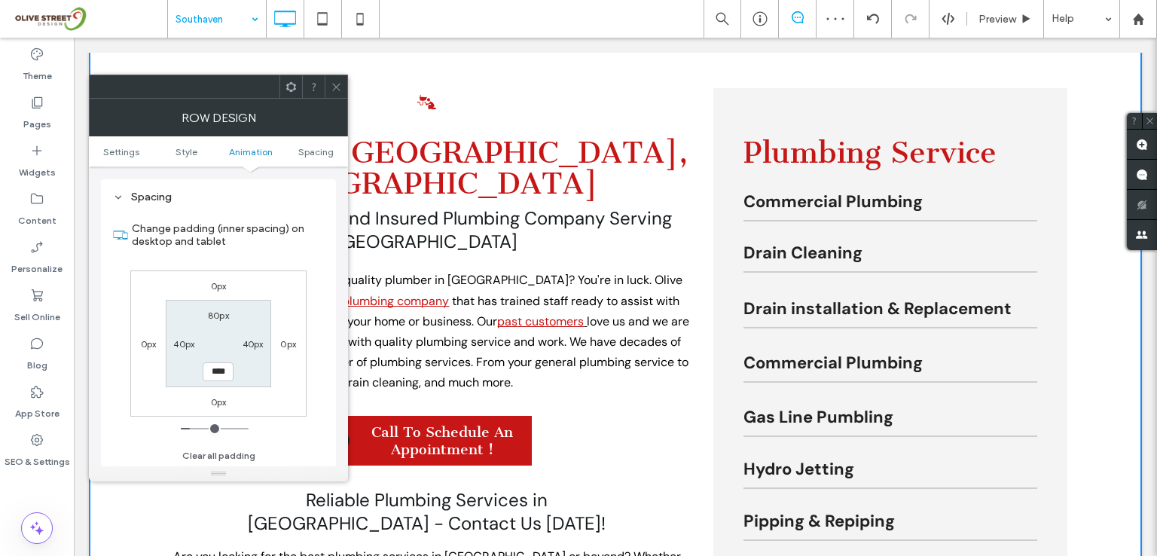
click at [341, 85] on icon at bounding box center [336, 86] width 11 height 11
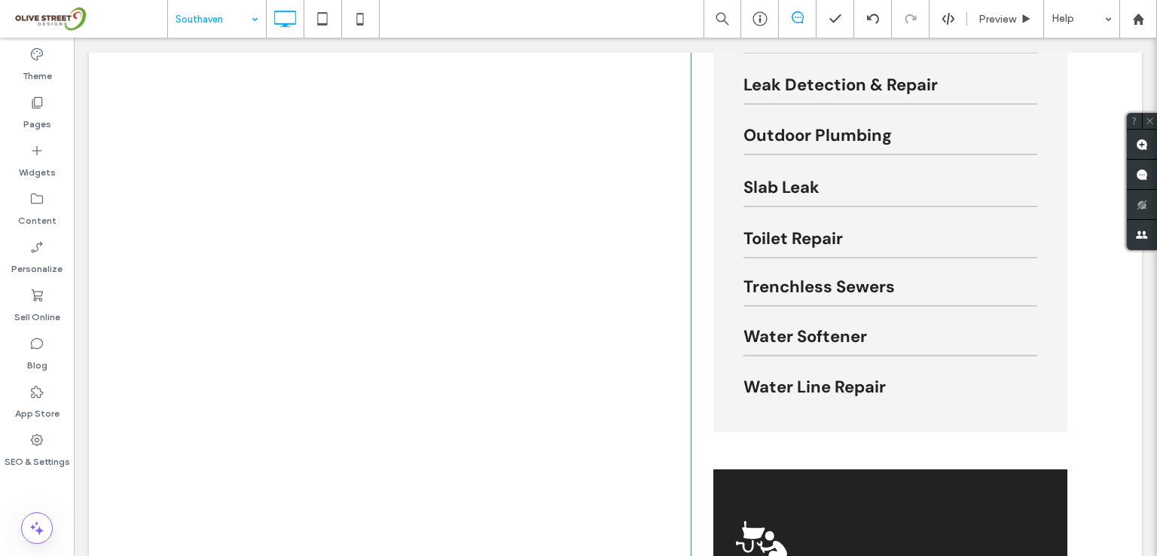
scroll to position [1406, 0]
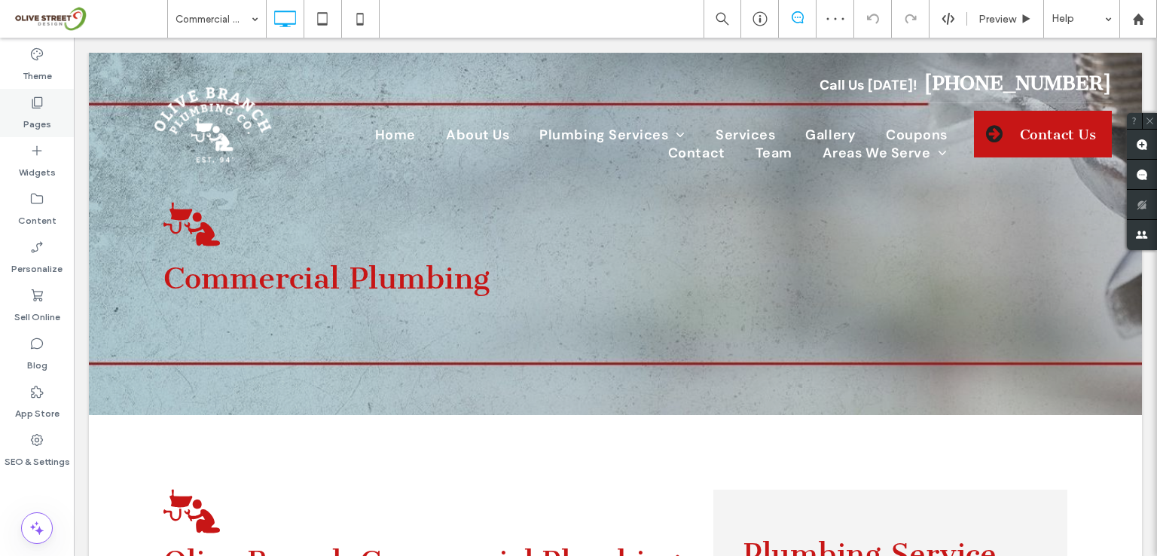
click at [26, 109] on div "Pages" at bounding box center [37, 113] width 74 height 48
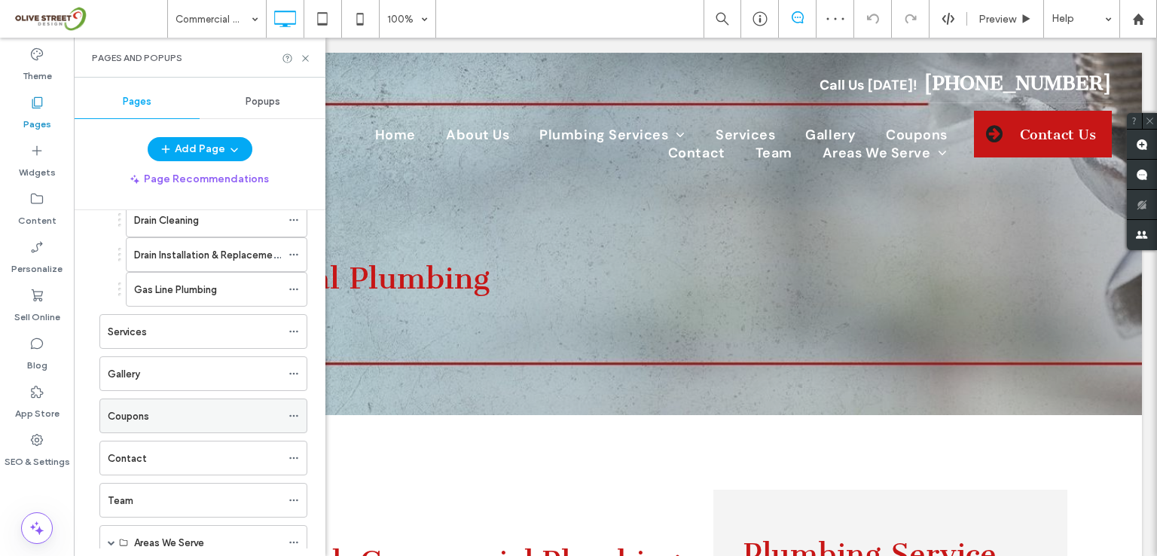
scroll to position [265, 0]
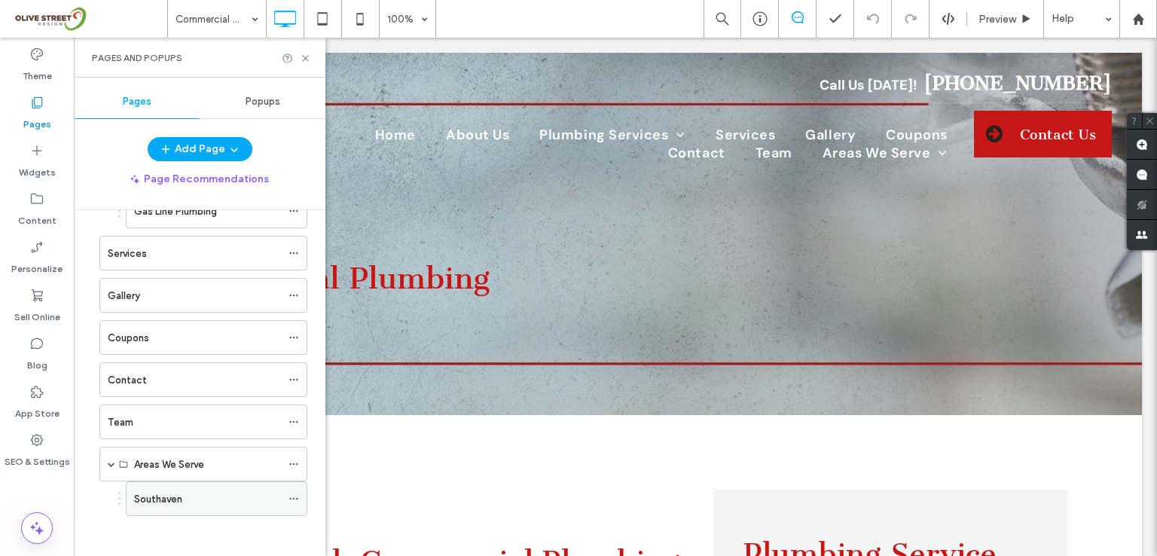
click at [291, 496] on icon at bounding box center [294, 498] width 11 height 11
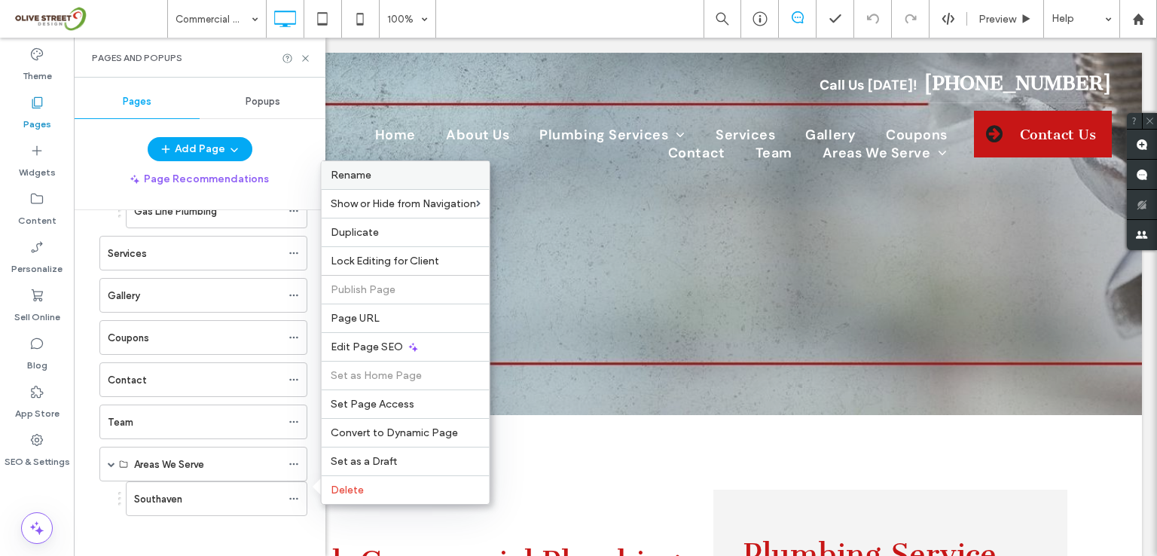
click at [356, 176] on span "Rename" at bounding box center [351, 175] width 41 height 13
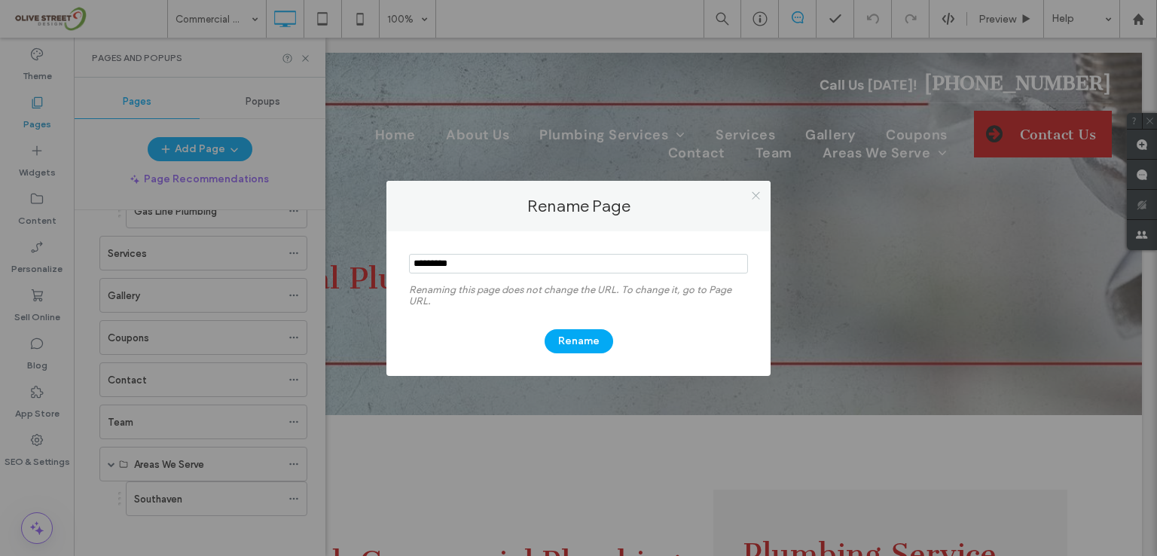
click at [753, 194] on icon at bounding box center [755, 195] width 11 height 11
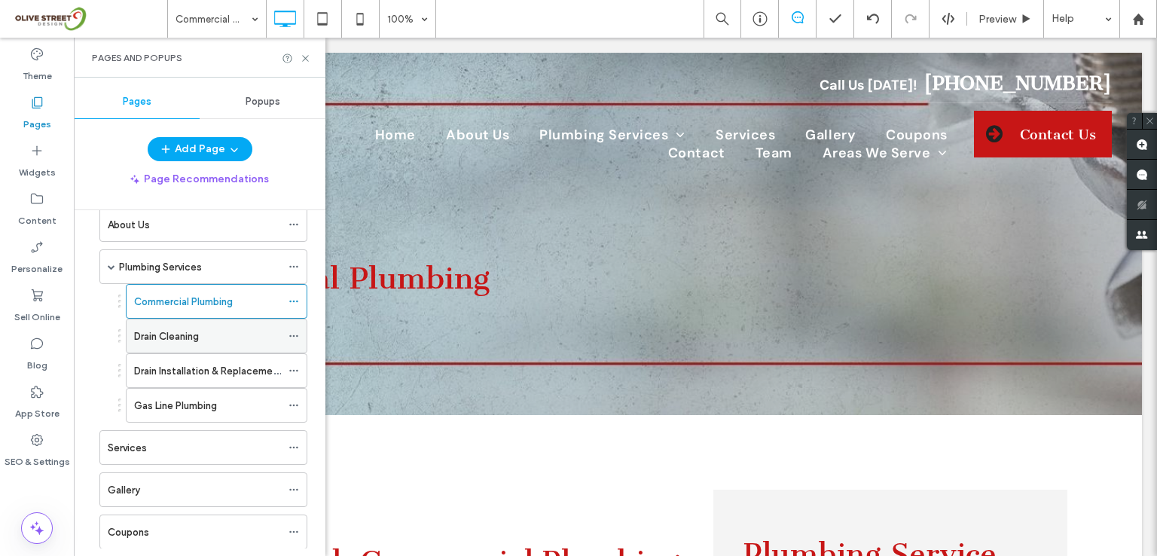
scroll to position [100, 0]
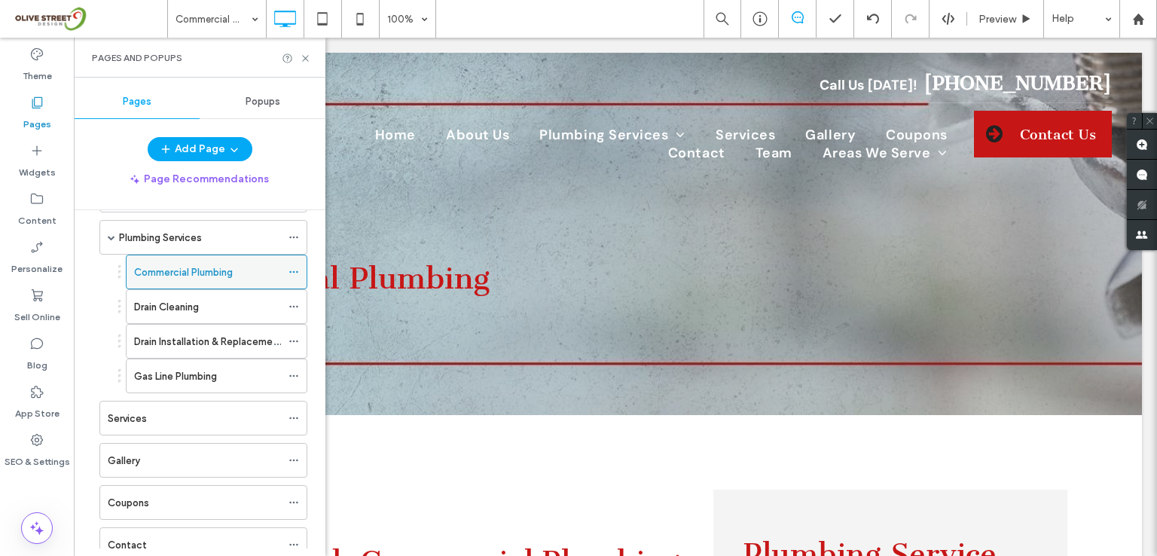
click at [294, 267] on icon at bounding box center [294, 272] width 11 height 11
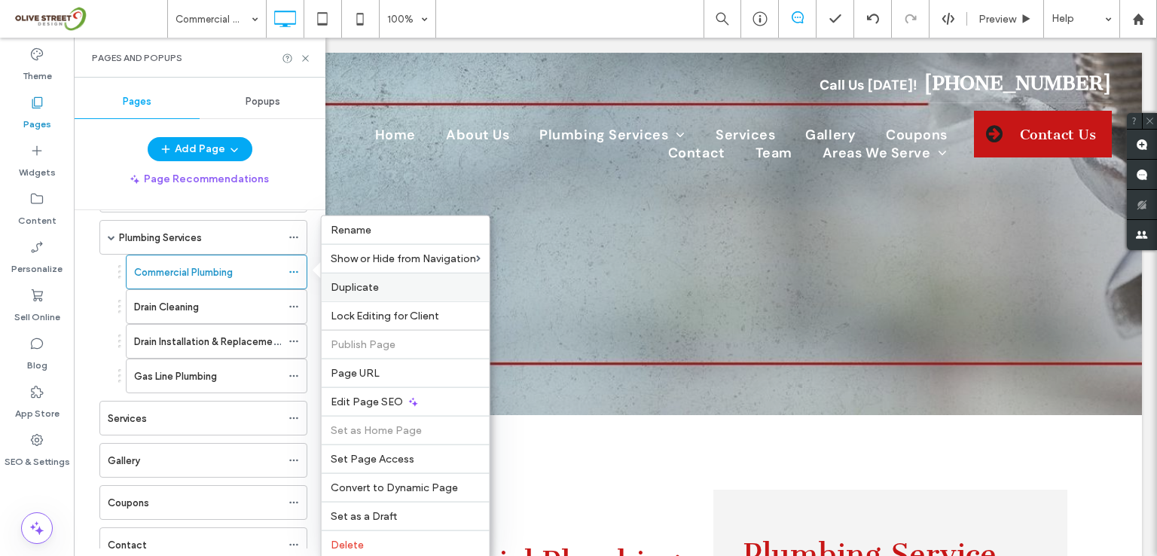
click at [359, 284] on span "Duplicate" at bounding box center [355, 287] width 48 height 13
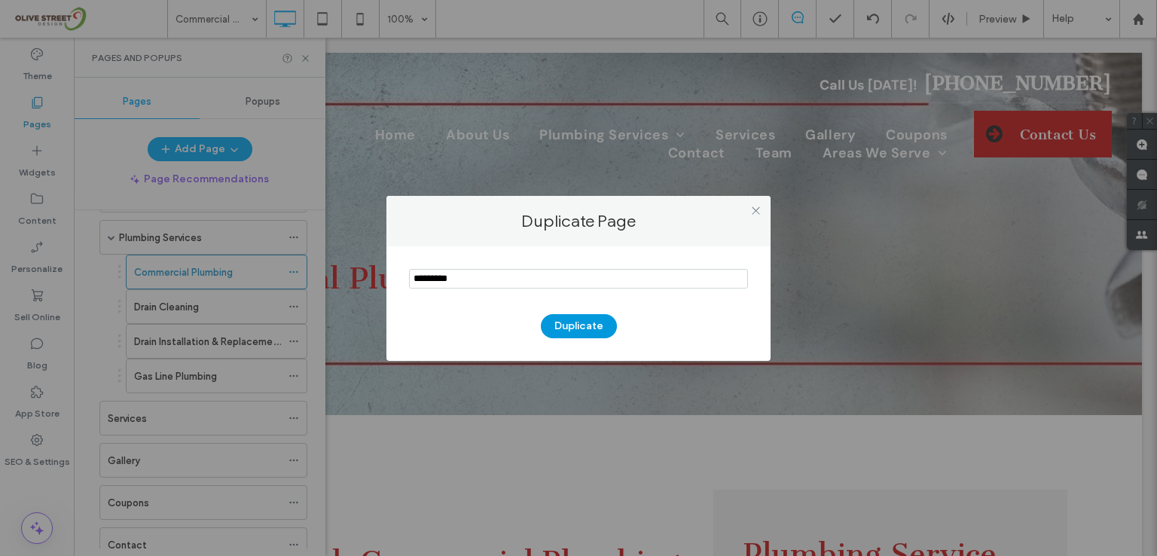
type input "*********"
click at [566, 322] on button "Duplicate" at bounding box center [579, 326] width 76 height 24
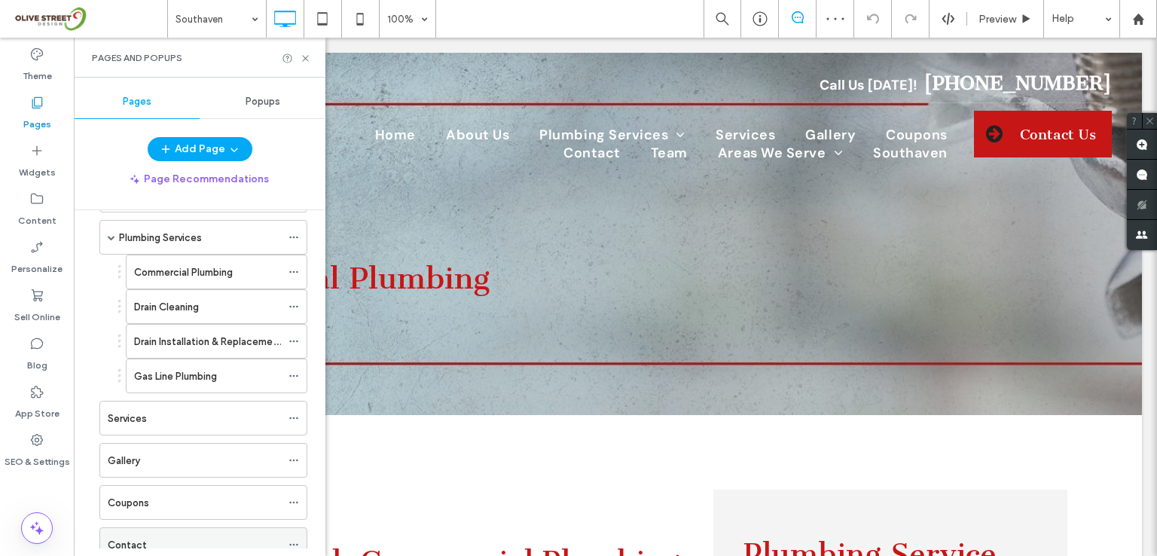
scroll to position [307, 0]
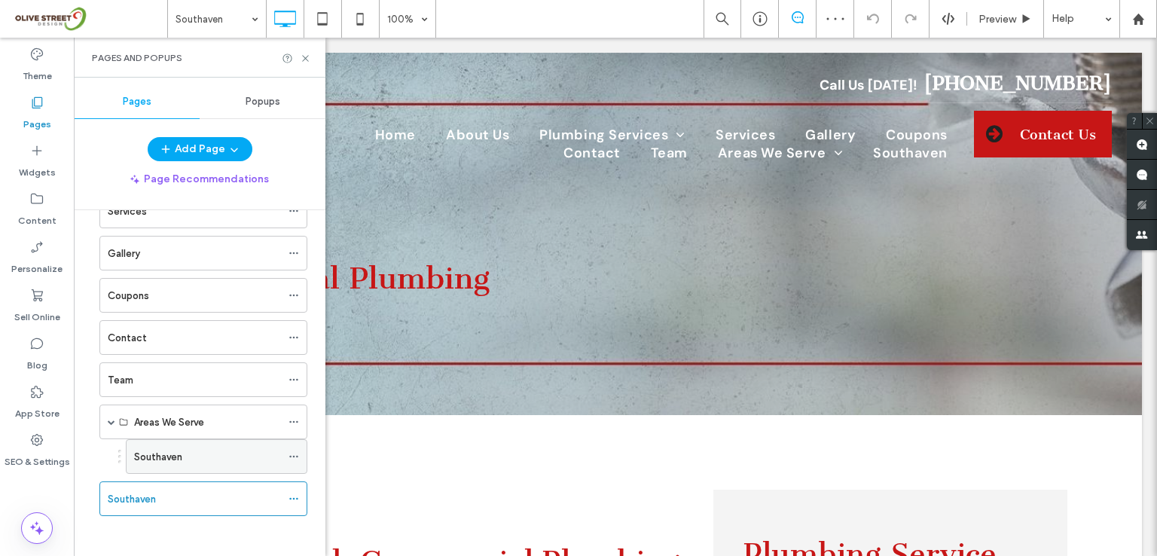
click at [292, 451] on icon at bounding box center [294, 456] width 11 height 11
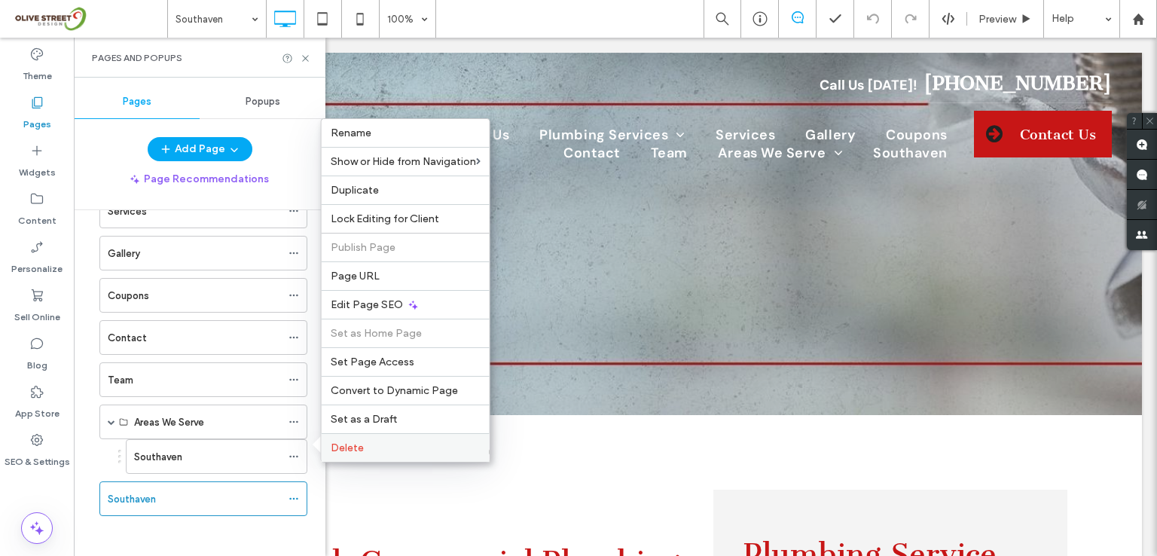
click at [353, 445] on span "Delete" at bounding box center [347, 447] width 33 height 13
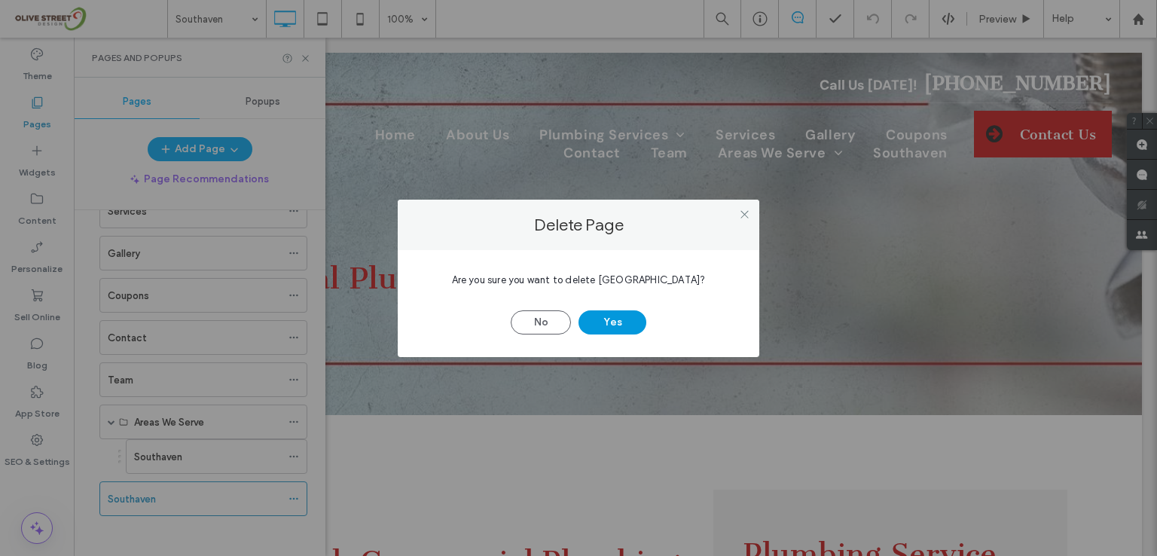
click at [615, 320] on button "Yes" at bounding box center [613, 322] width 68 height 24
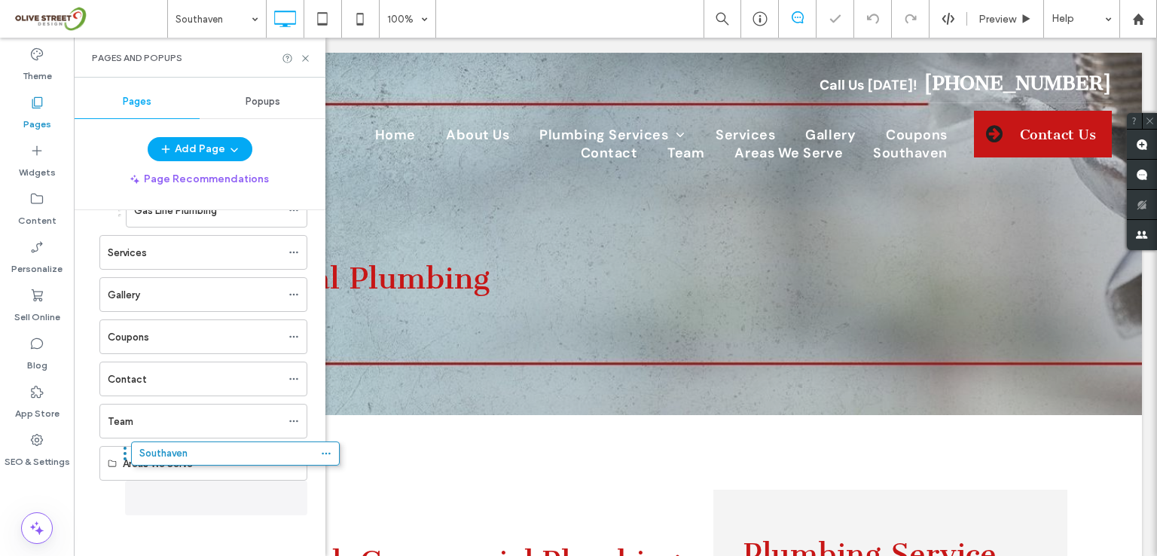
drag, startPoint x: 147, startPoint y: 490, endPoint x: 179, endPoint y: 489, distance: 31.7
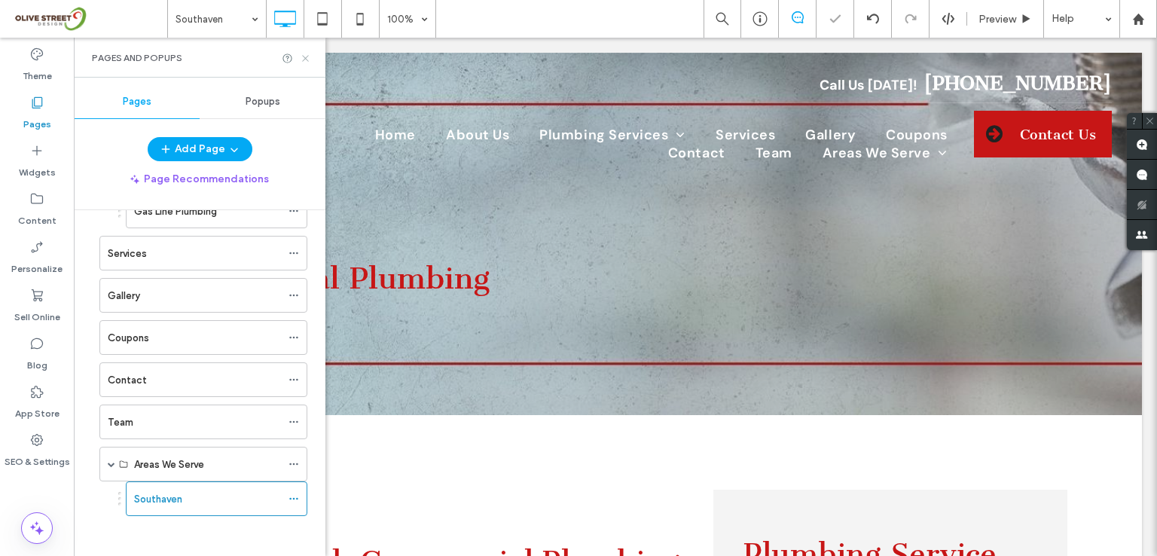
click at [307, 57] on icon at bounding box center [305, 58] width 11 height 11
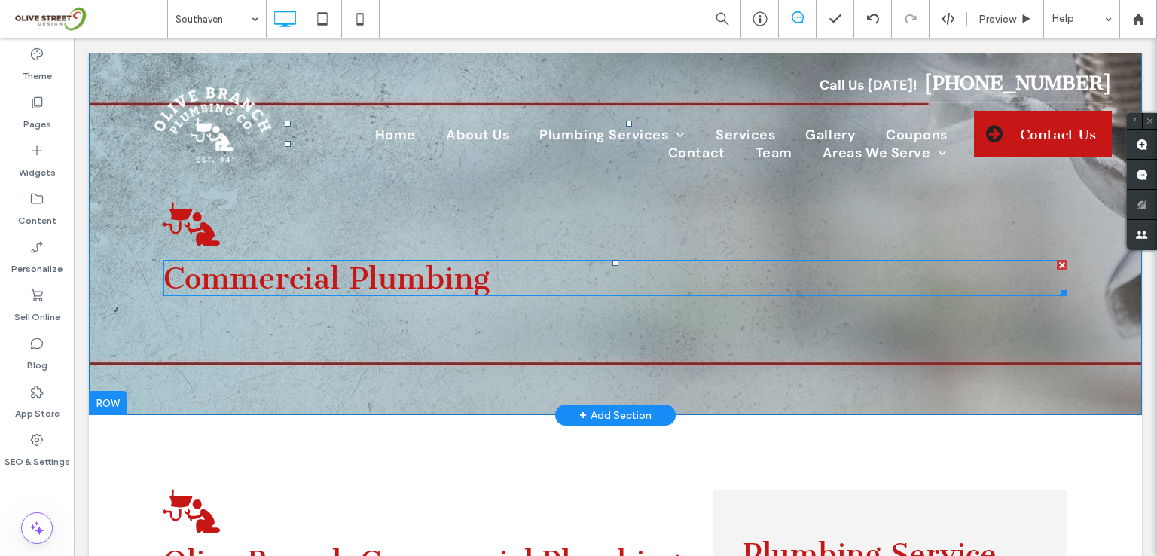
click at [428, 261] on span "Commercial Plumbing" at bounding box center [326, 278] width 326 height 36
type input "**********"
type input "**"
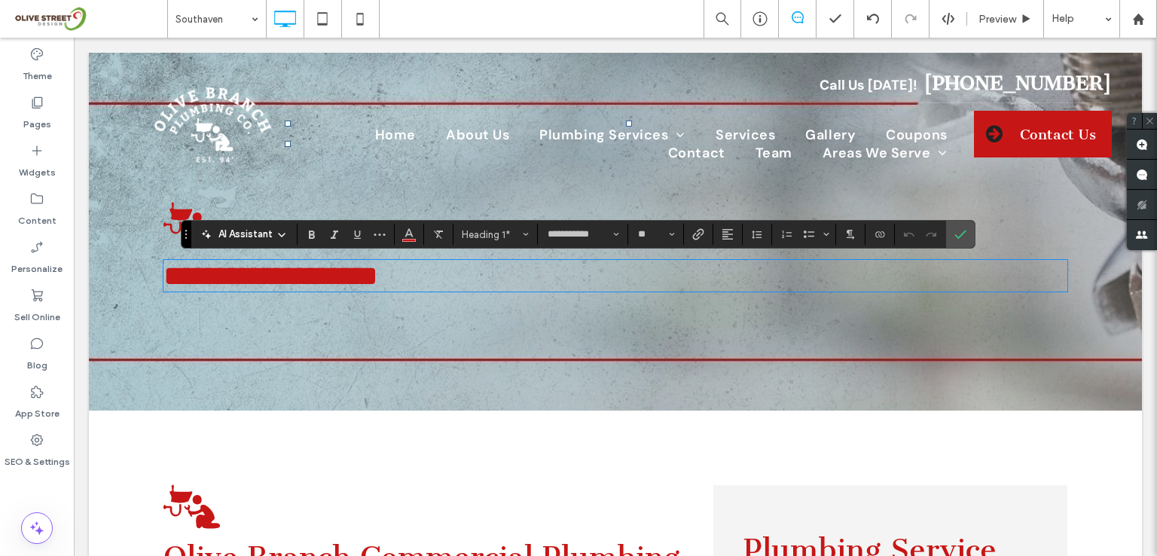
click at [503, 286] on h1 "**********" at bounding box center [615, 276] width 904 height 32
drag, startPoint x: 519, startPoint y: 285, endPoint x: 179, endPoint y: 295, distance: 339.9
click at [179, 292] on h1 "**********" at bounding box center [615, 276] width 904 height 32
type input "*******"
type input "**"
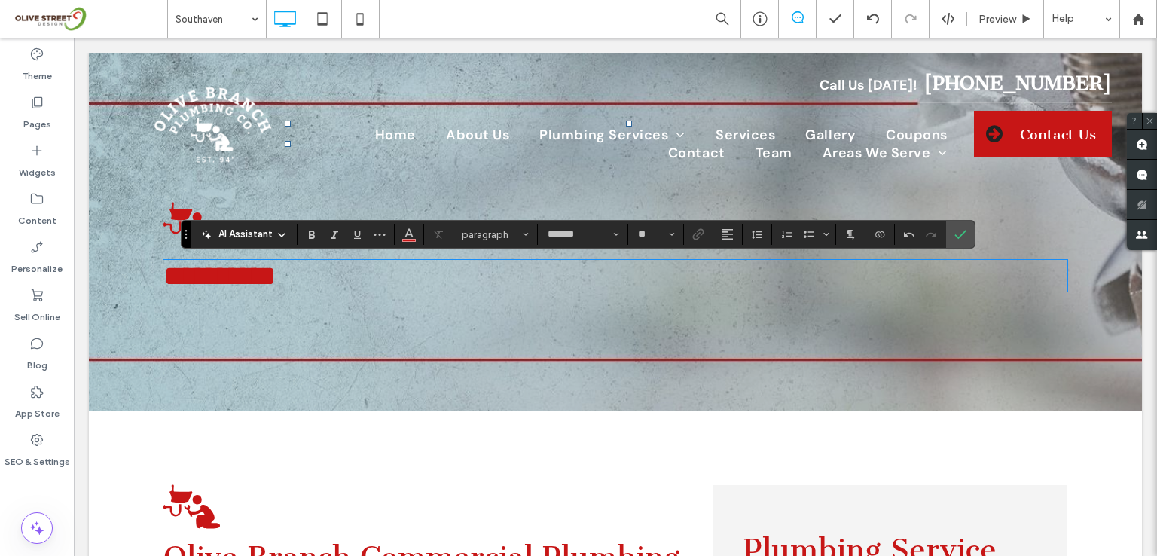
type input "**********"
type input "**"
drag, startPoint x: 181, startPoint y: 276, endPoint x: 148, endPoint y: 276, distance: 33.1
click at [148, 276] on div "**********" at bounding box center [615, 232] width 1053 height 358
click at [963, 231] on use "Confirm" at bounding box center [961, 234] width 12 height 9
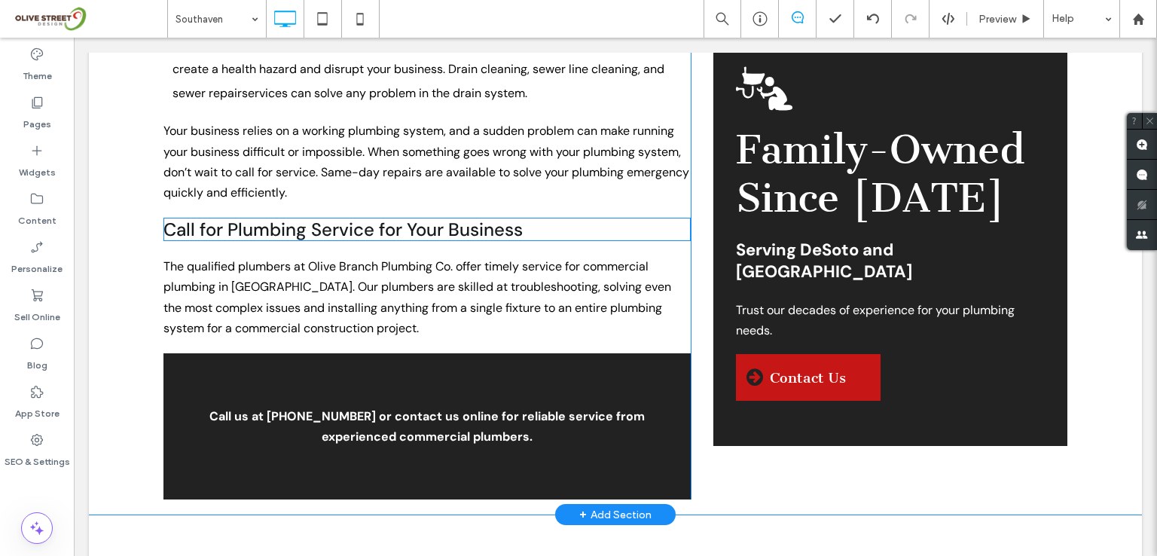
scroll to position [1406, 0]
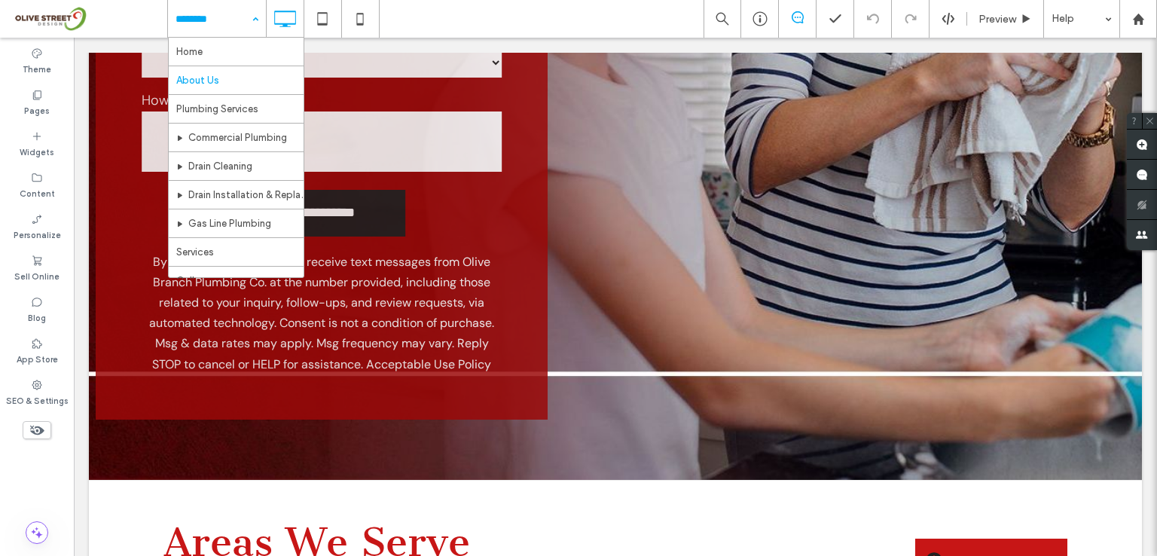
scroll to position [4621, 0]
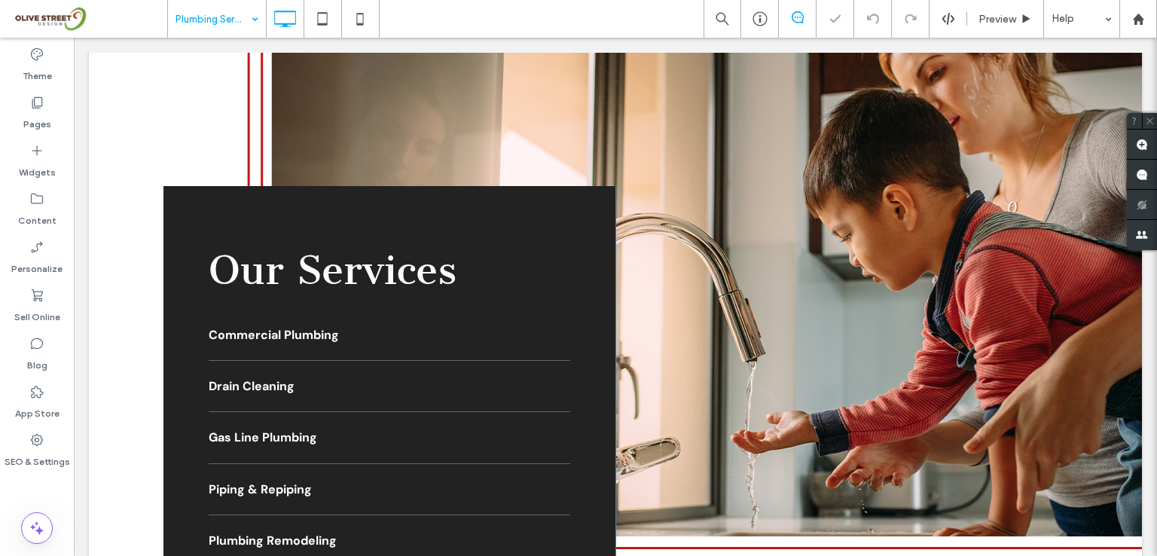
scroll to position [1205, 0]
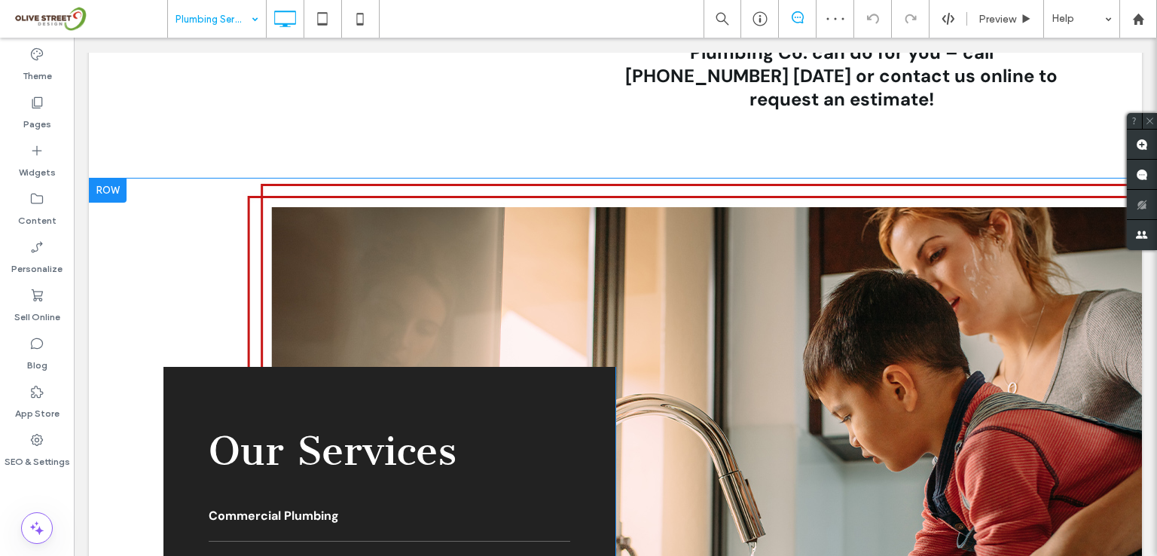
click at [110, 179] on div at bounding box center [108, 191] width 38 height 24
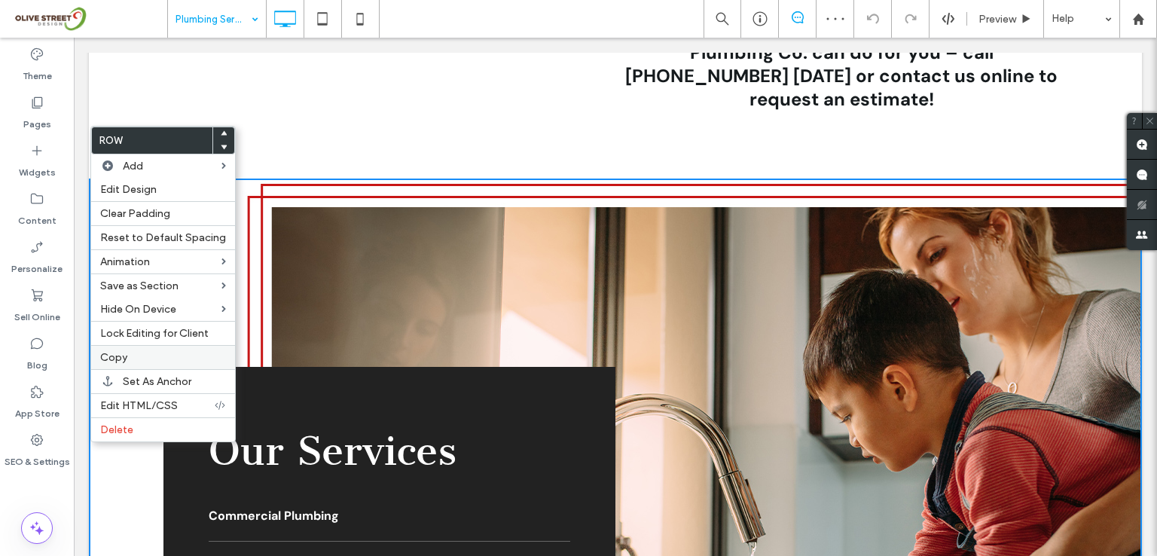
click at [116, 351] on span "Copy" at bounding box center [113, 357] width 27 height 13
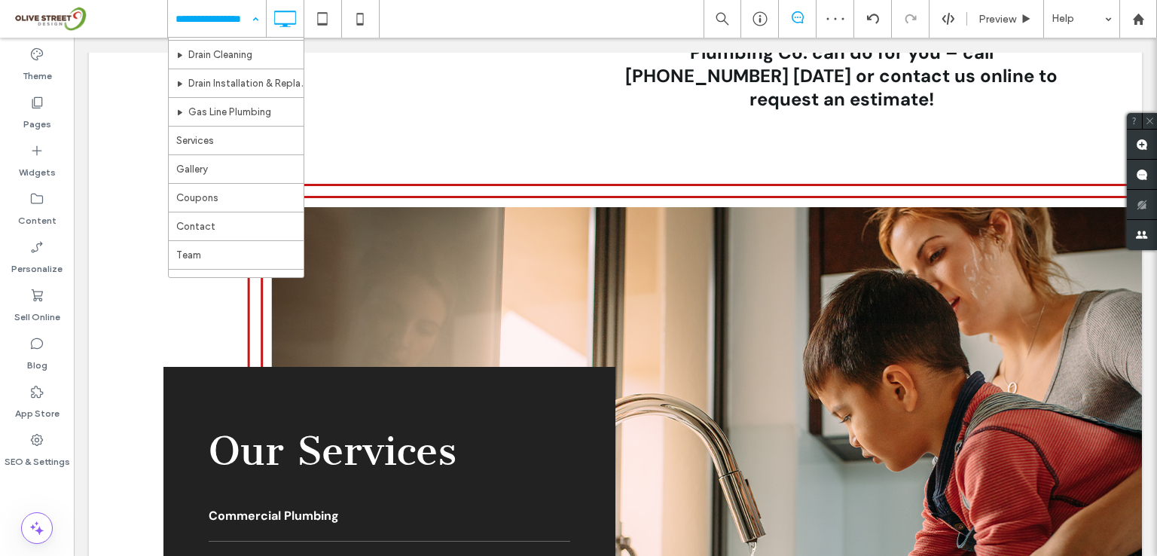
scroll to position [139, 0]
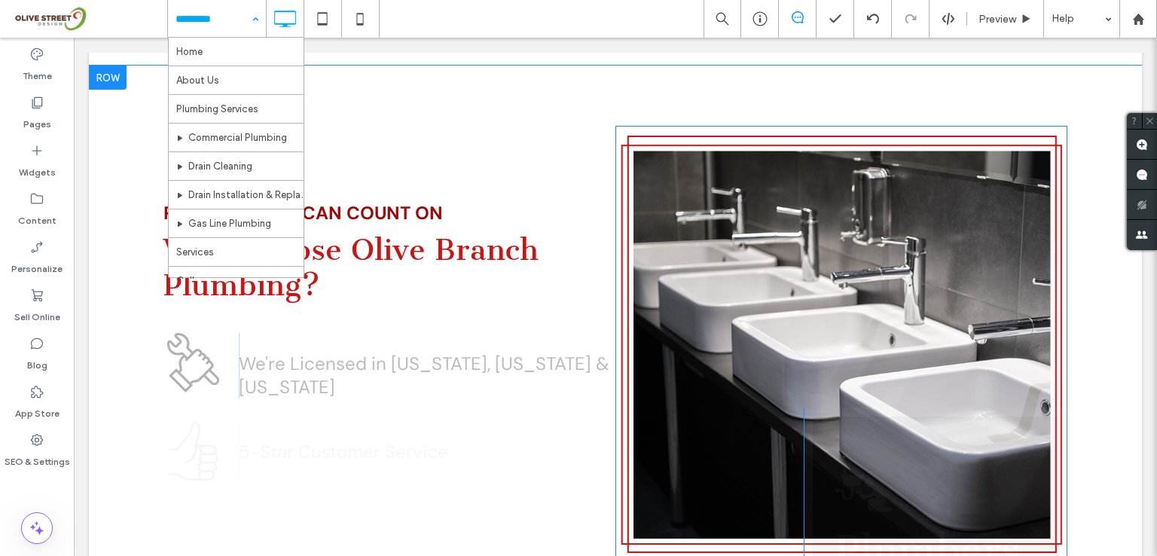
scroll to position [2009, 0]
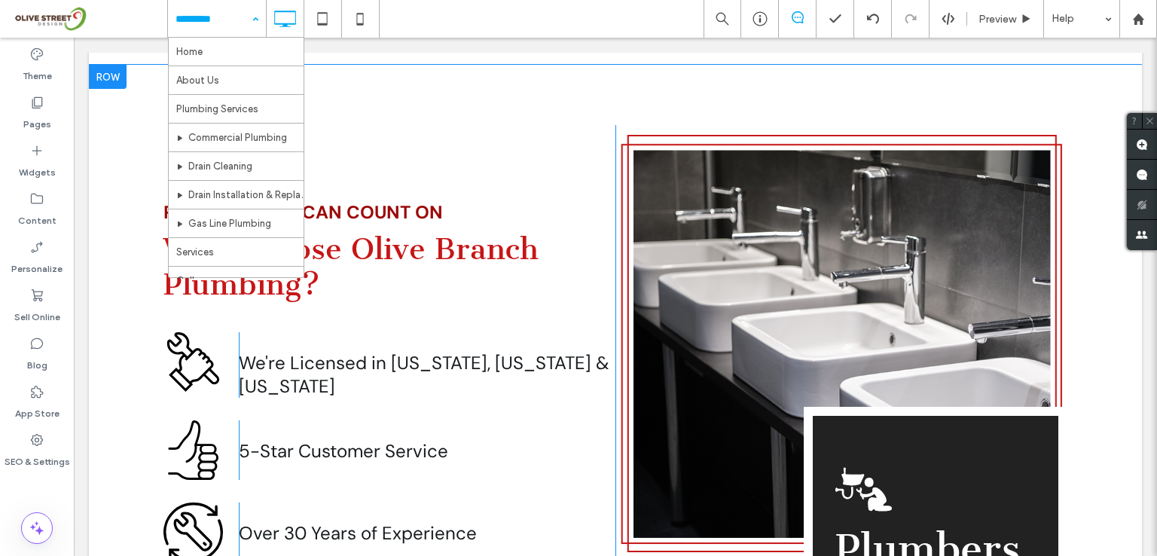
click at [111, 70] on div at bounding box center [108, 77] width 38 height 24
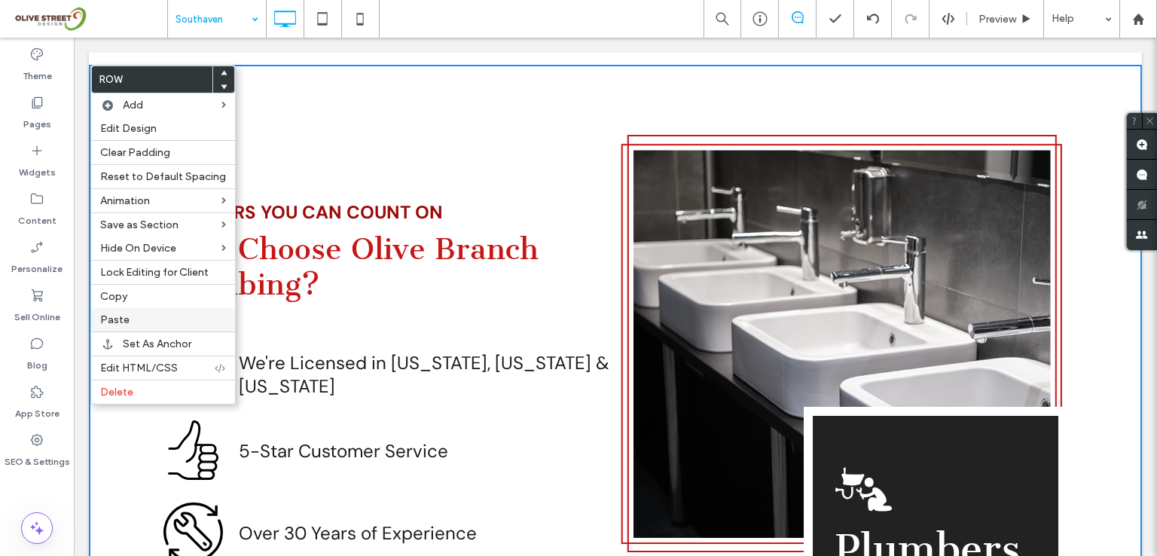
click at [127, 321] on span "Paste" at bounding box center [114, 319] width 29 height 13
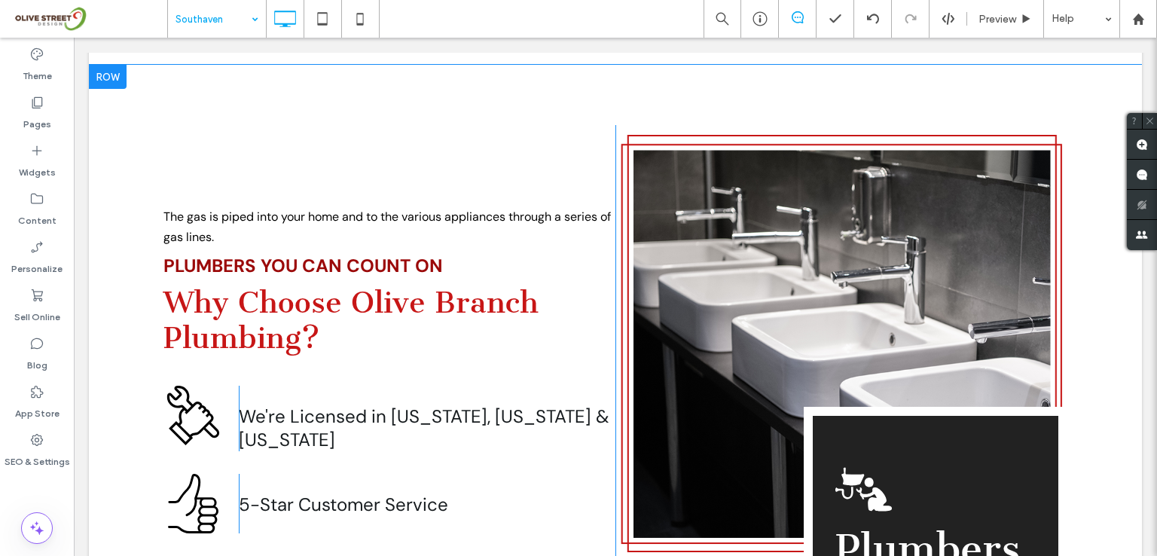
click at [111, 84] on div at bounding box center [108, 77] width 38 height 24
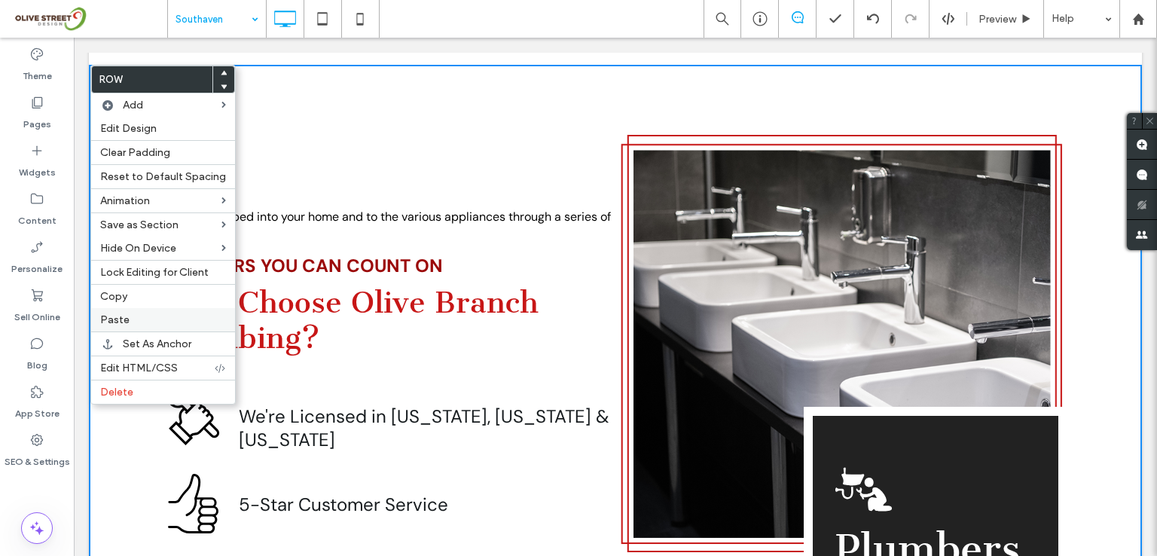
click at [115, 318] on span "Paste" at bounding box center [114, 319] width 29 height 13
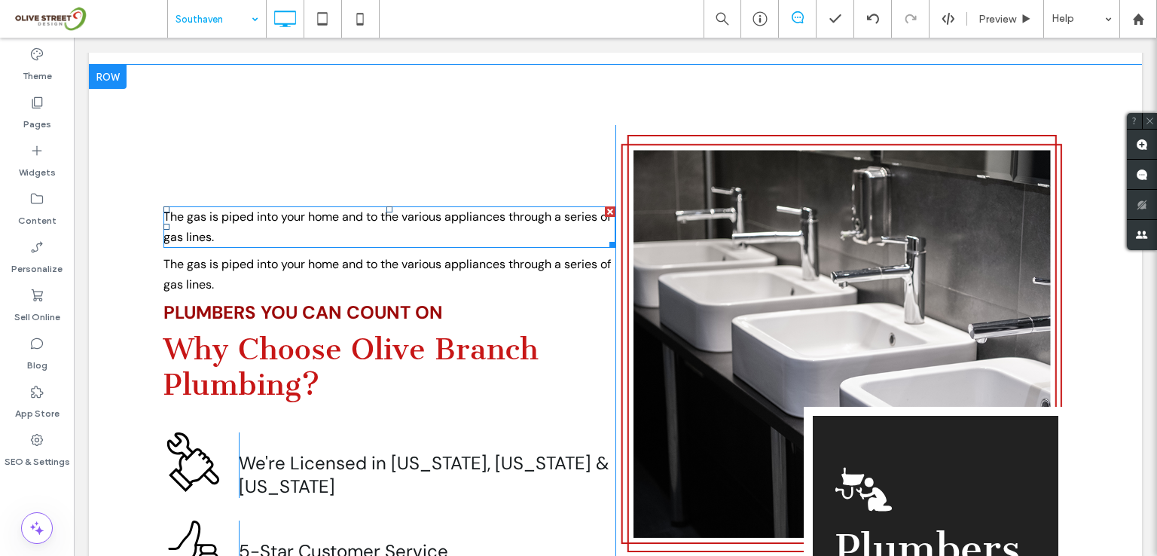
click at [605, 212] on div at bounding box center [610, 211] width 11 height 11
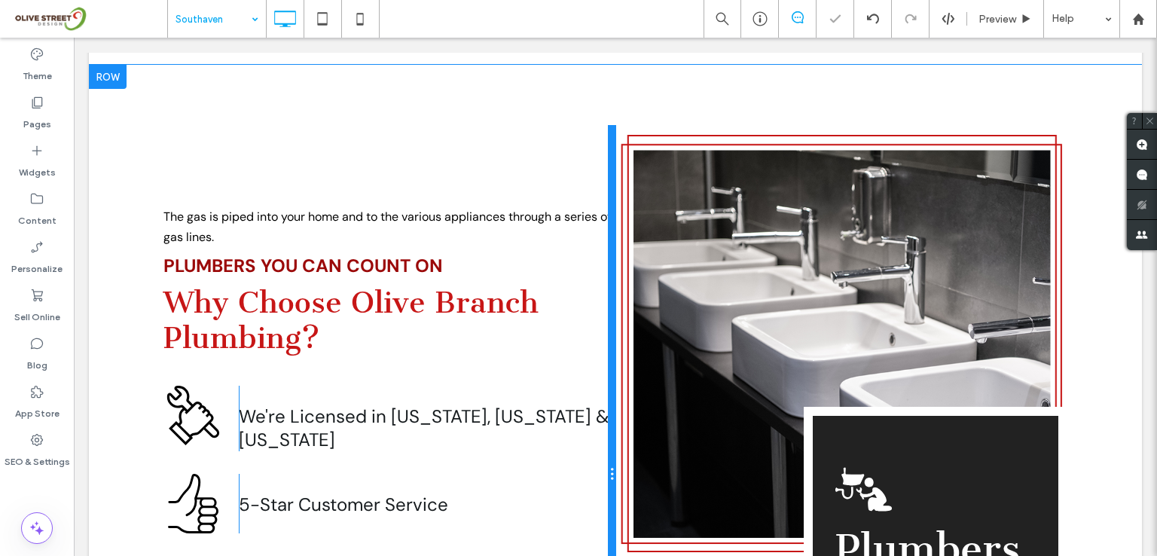
click at [608, 215] on div at bounding box center [612, 474] width 8 height 699
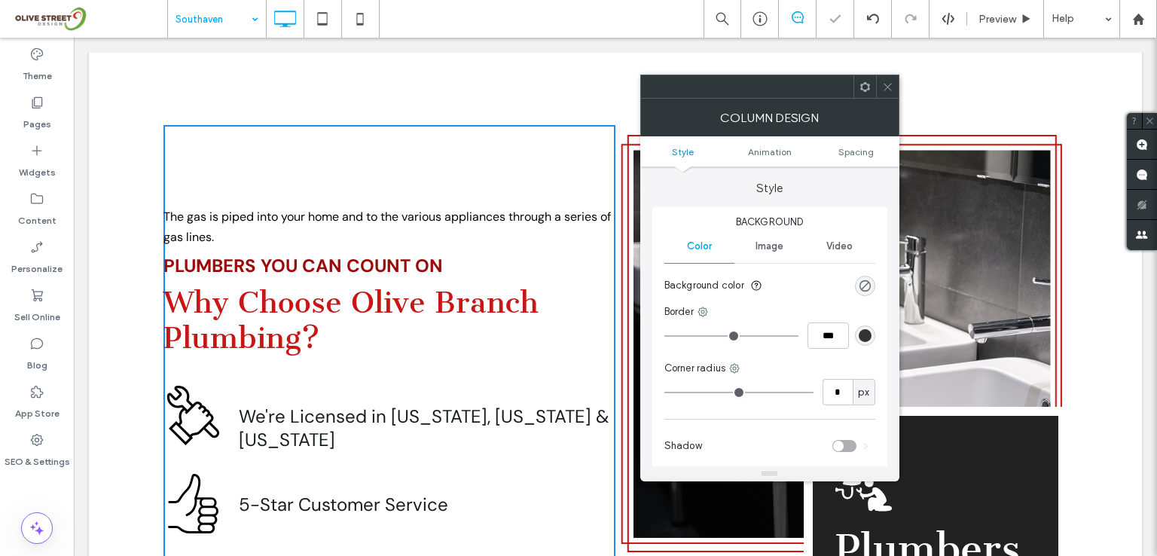
click at [880, 84] on div at bounding box center [887, 86] width 23 height 23
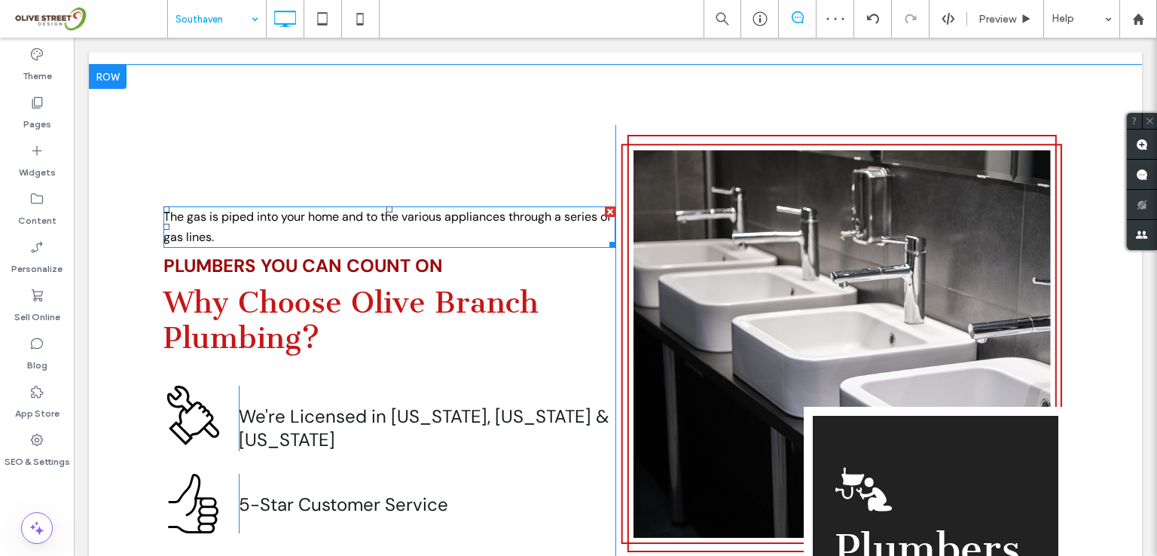
drag, startPoint x: 603, startPoint y: 212, endPoint x: 674, endPoint y: 249, distance: 80.5
click at [605, 212] on div at bounding box center [610, 211] width 11 height 11
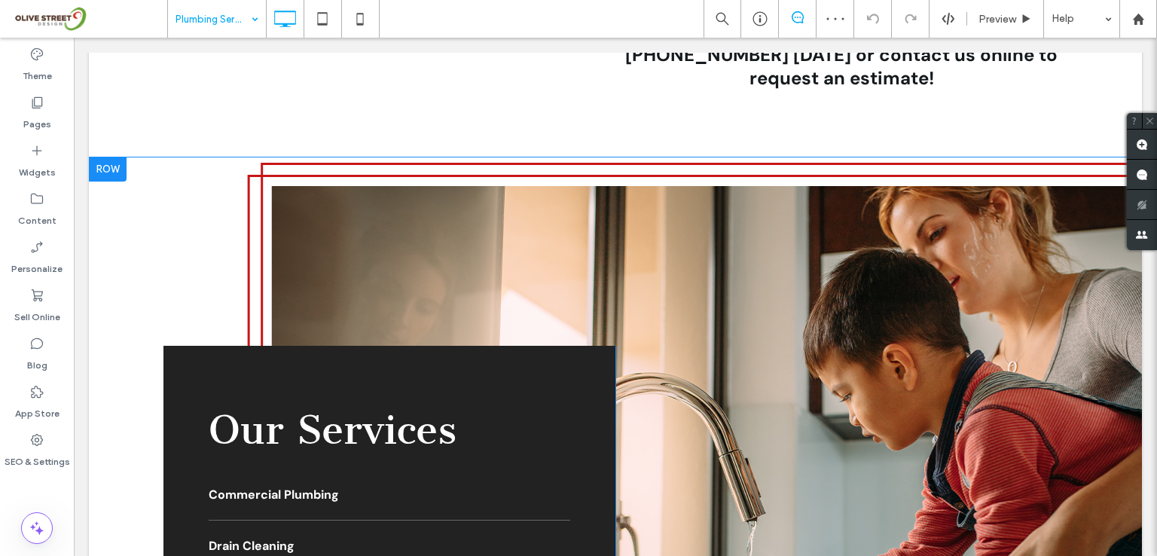
scroll to position [1104, 0]
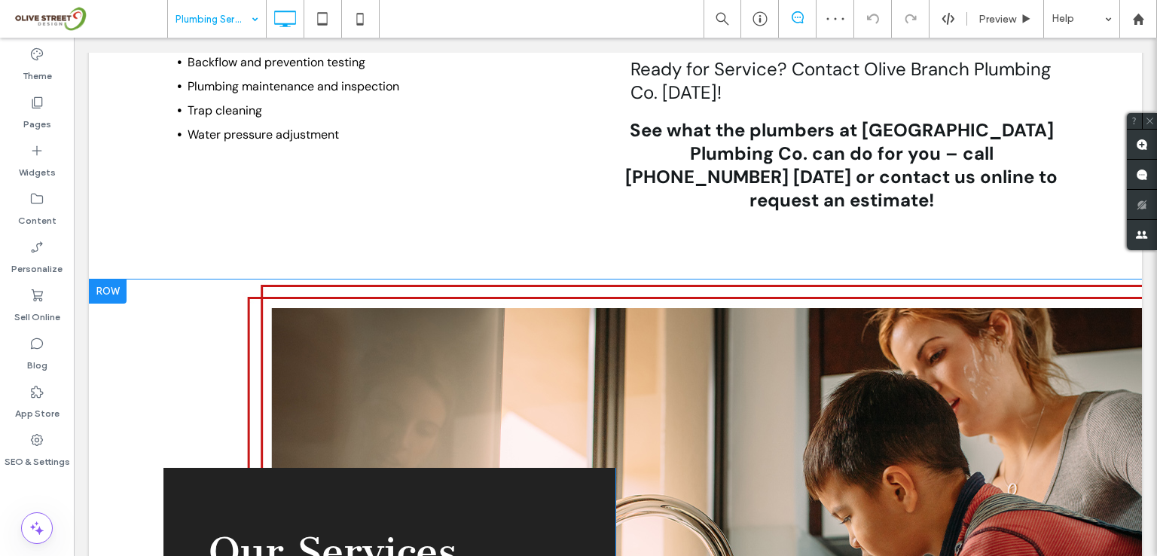
click at [108, 280] on div at bounding box center [108, 292] width 38 height 24
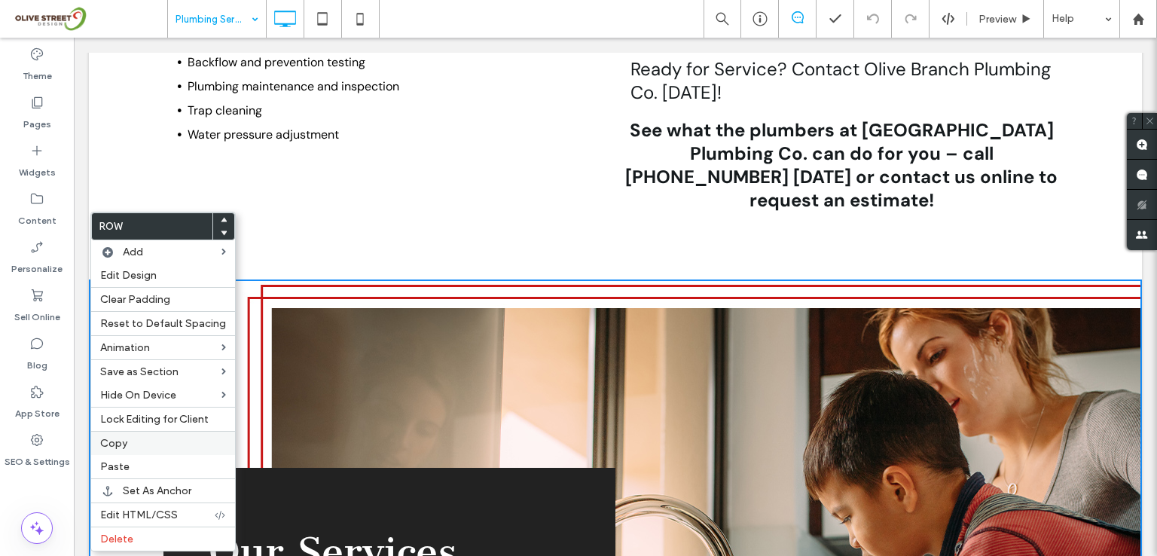
click at [112, 447] on span "Copy" at bounding box center [113, 443] width 27 height 13
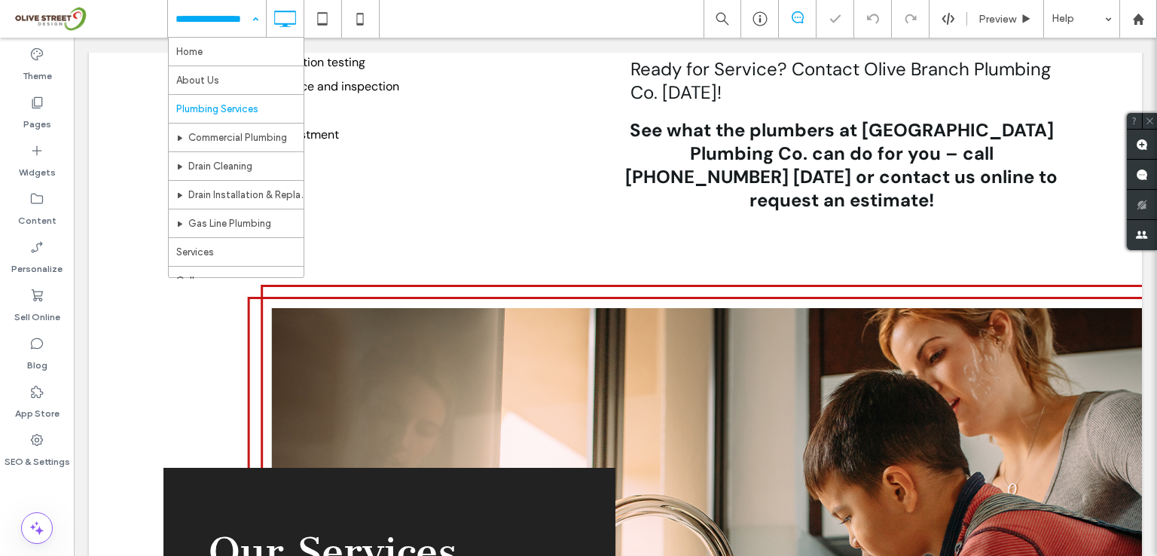
scroll to position [139, 0]
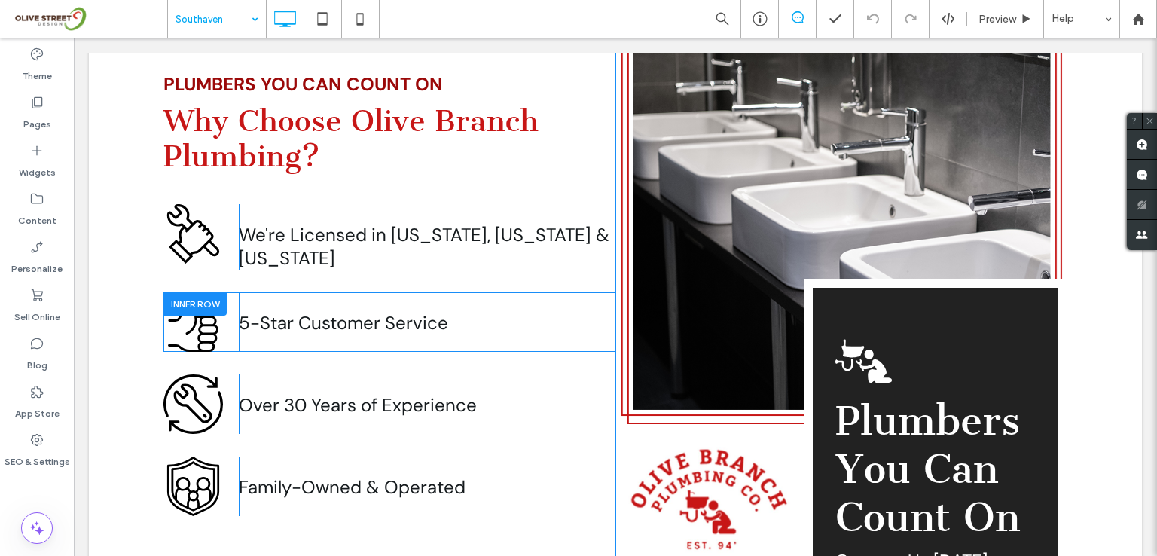
scroll to position [1908, 0]
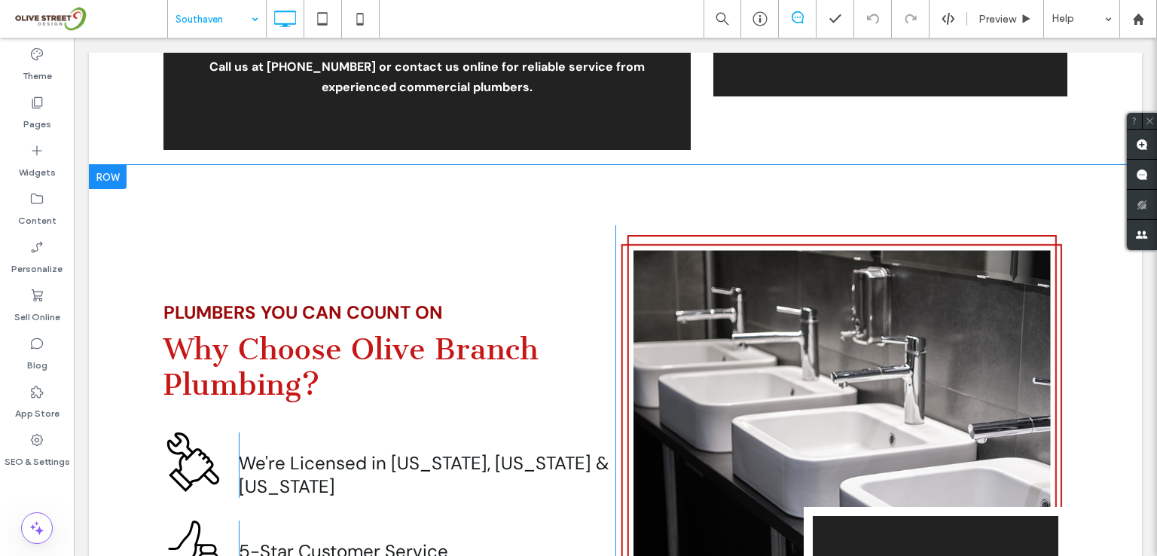
click at [110, 180] on div at bounding box center [108, 177] width 38 height 24
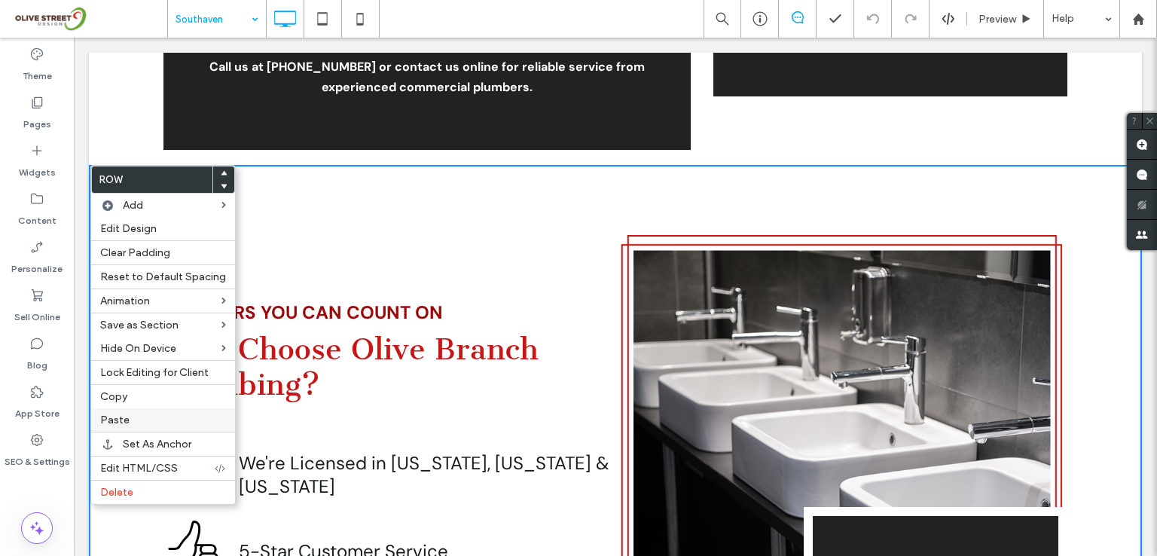
click at [120, 417] on span "Paste" at bounding box center [114, 420] width 29 height 13
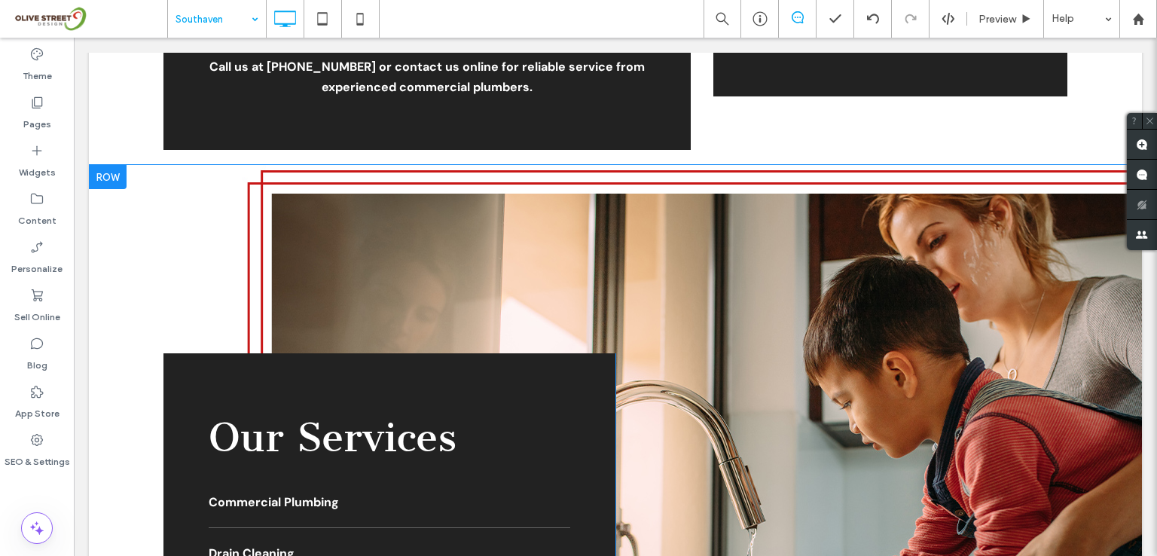
click at [102, 182] on div at bounding box center [108, 177] width 38 height 24
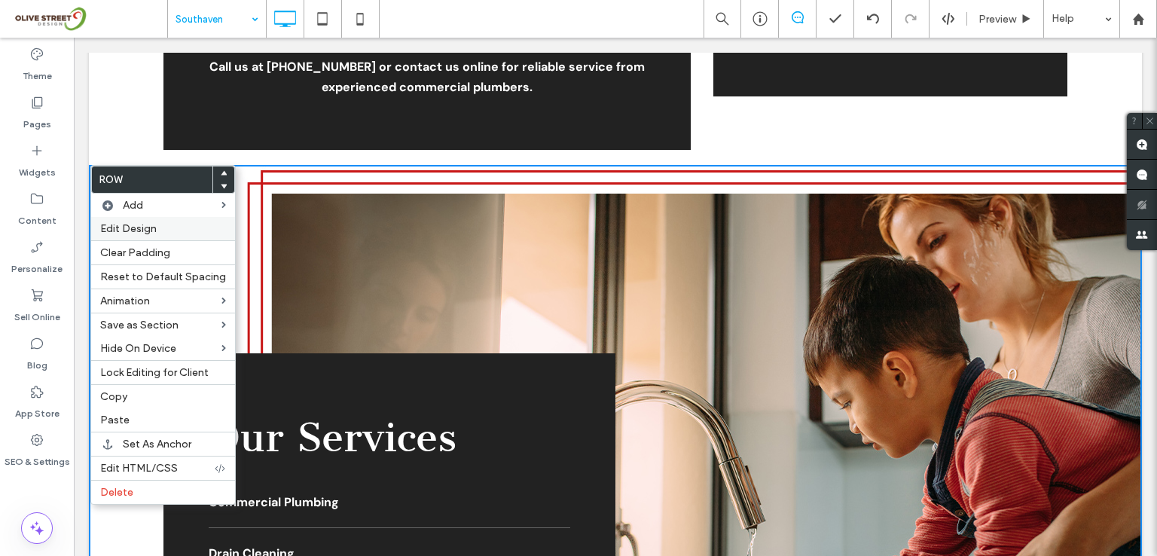
click at [127, 224] on span "Edit Design" at bounding box center [128, 228] width 57 height 13
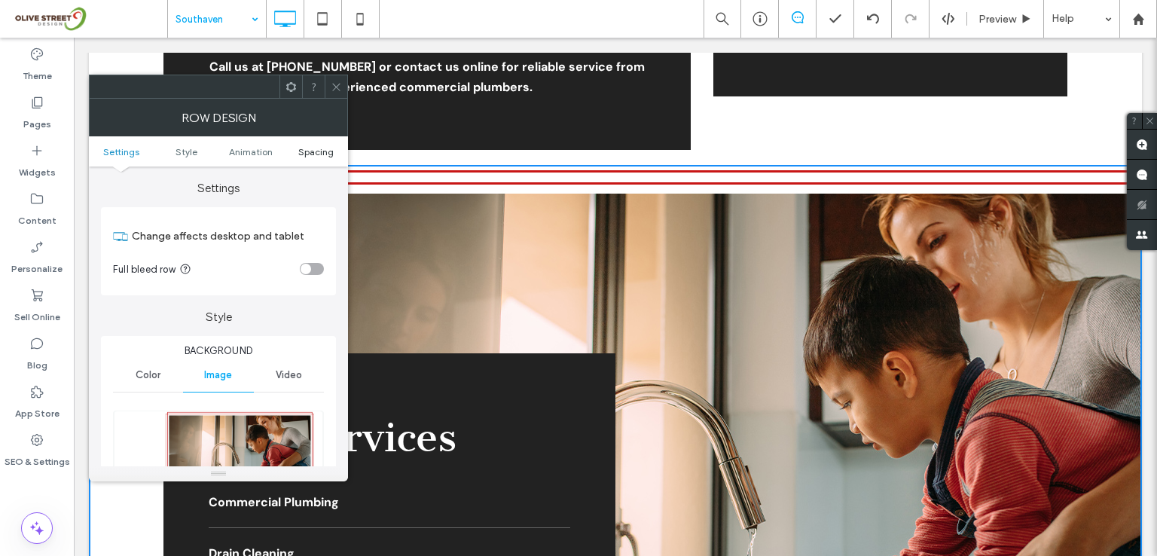
click at [321, 149] on span "Spacing" at bounding box center [315, 151] width 35 height 11
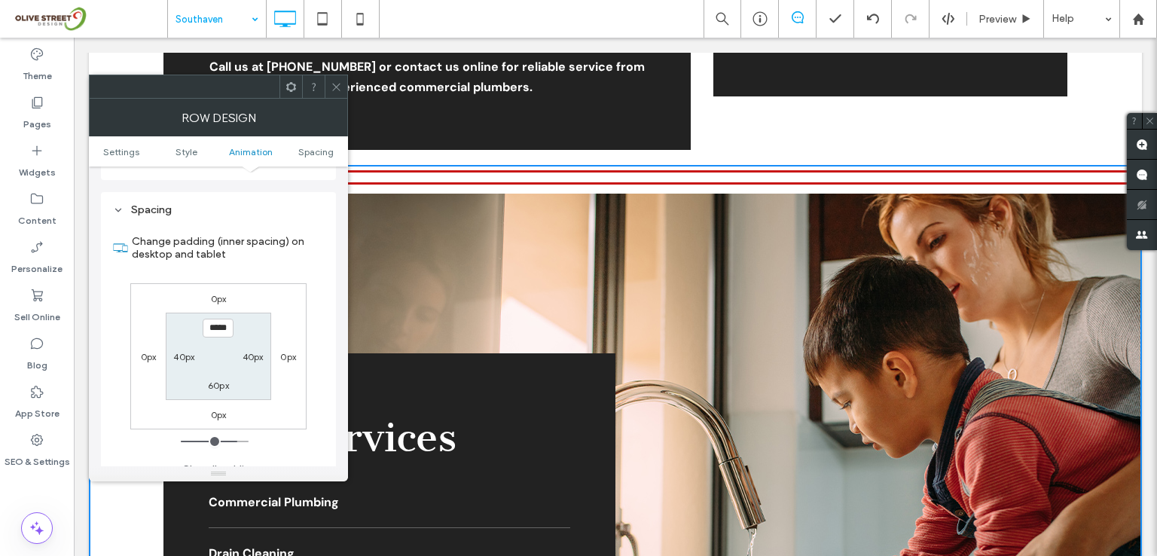
scroll to position [918, 0]
type input "***"
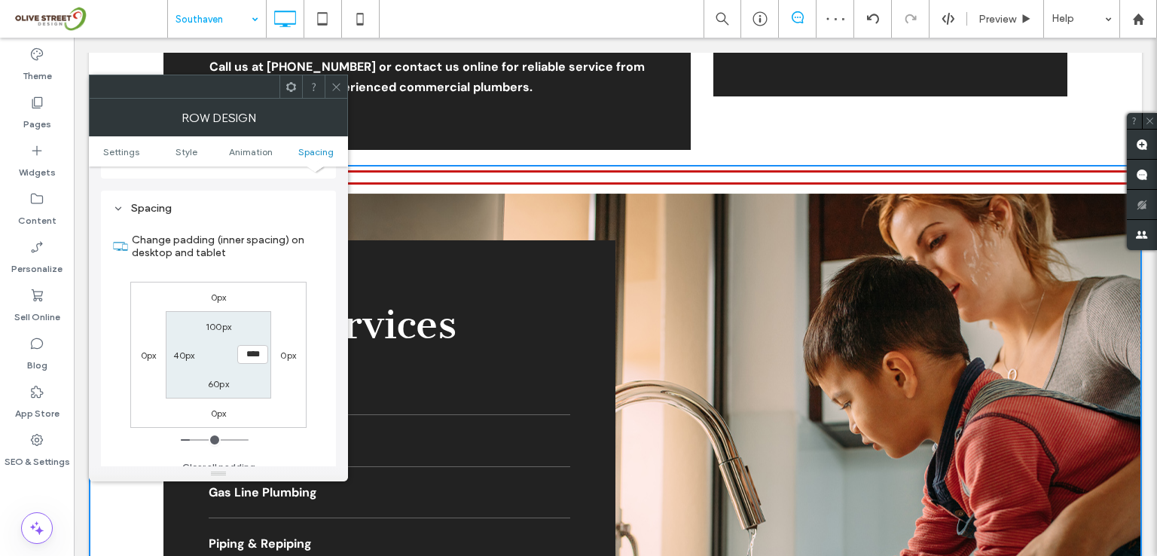
click at [211, 321] on label "100px" at bounding box center [219, 326] width 26 height 11
type input "***"
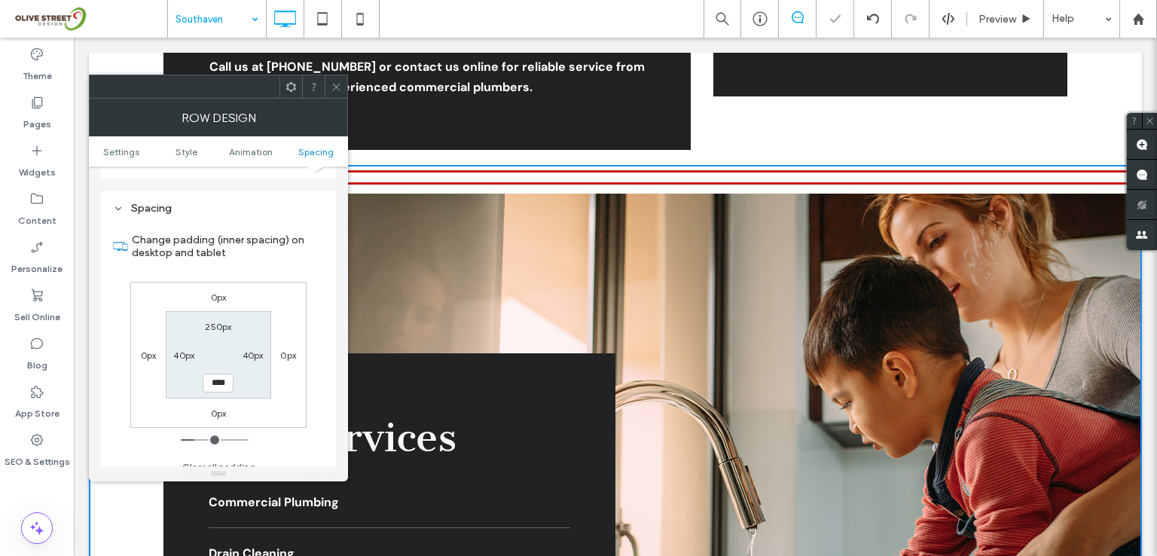
click at [227, 289] on div "0px" at bounding box center [218, 296] width 35 height 15
click at [221, 292] on label "0px" at bounding box center [219, 297] width 16 height 11
type input "*"
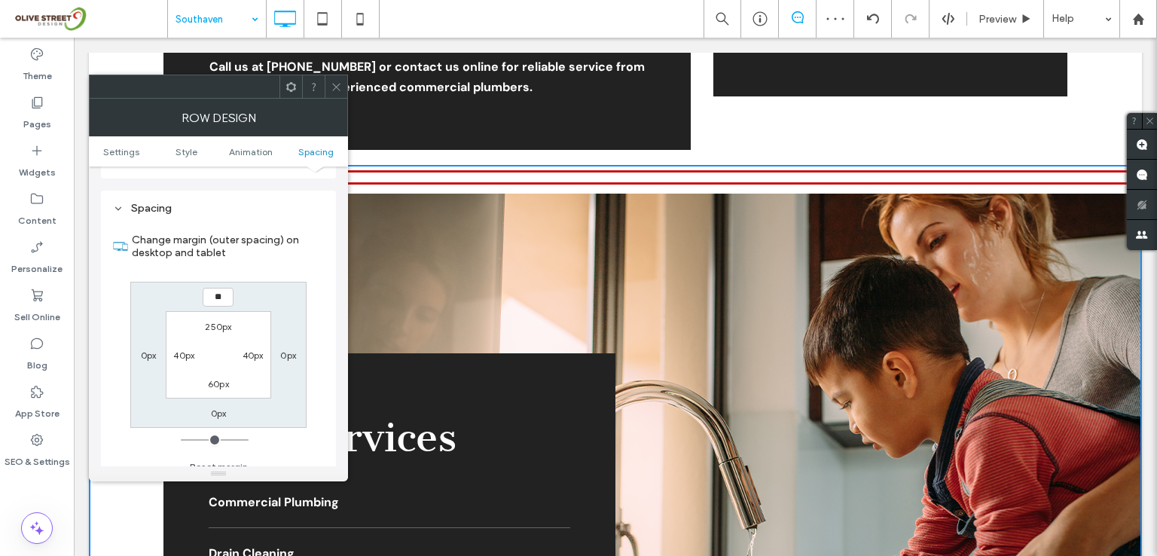
type input "***"
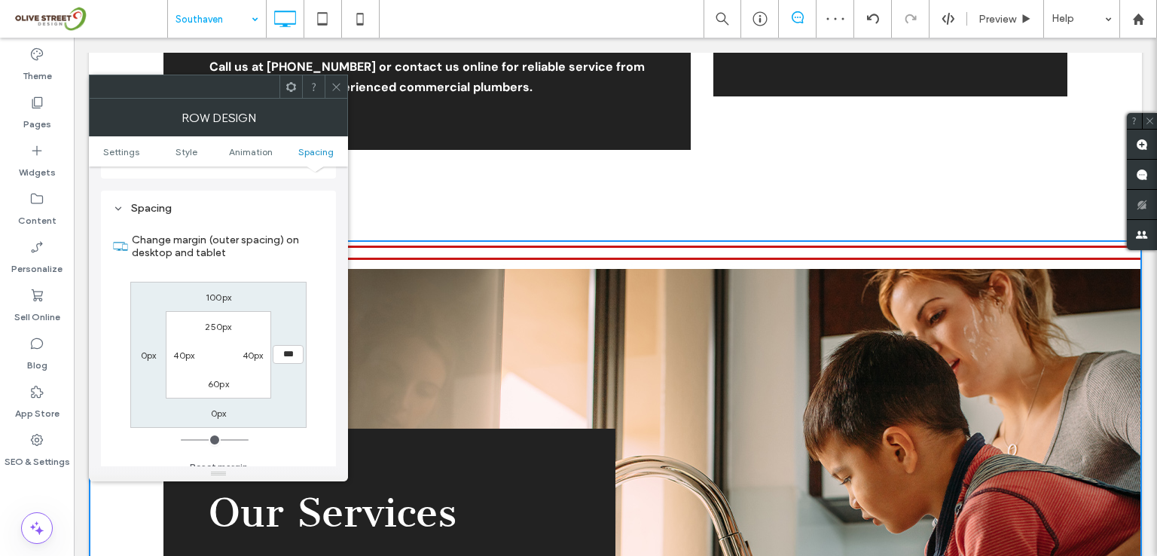
click at [339, 87] on icon at bounding box center [336, 86] width 11 height 11
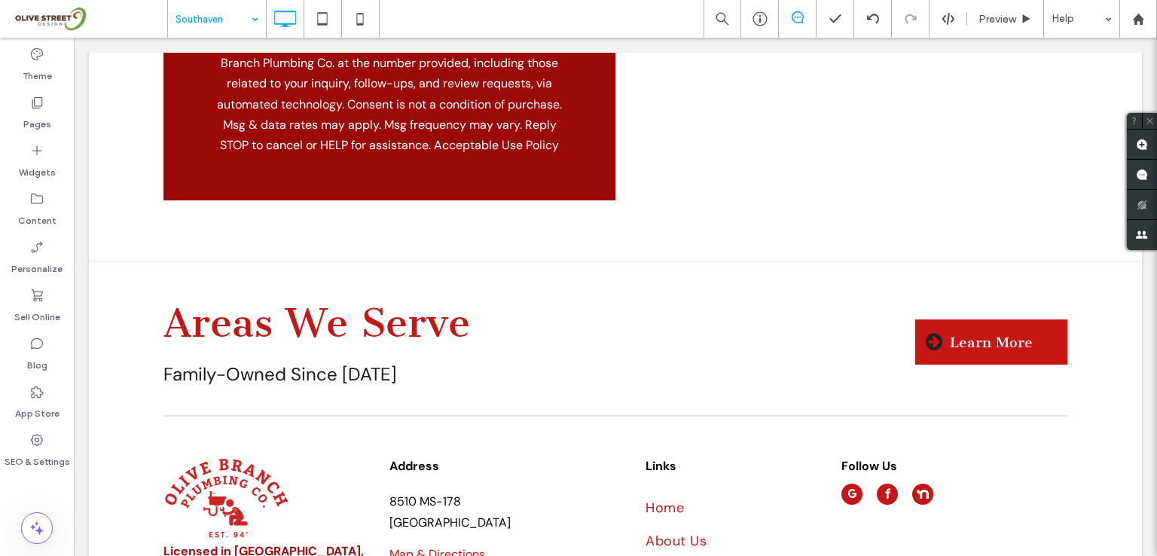
scroll to position [5672, 0]
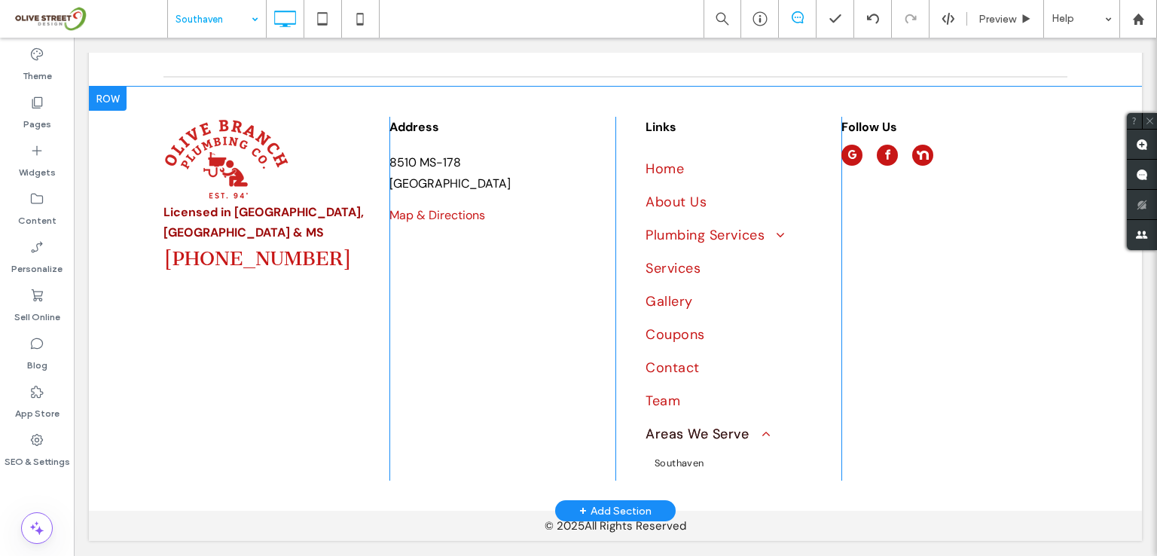
click at [224, 315] on div "Licensed in AR, TN & MS 662-729-0846 Click To Paste" at bounding box center [276, 299] width 226 height 364
